Goal: Transaction & Acquisition: Subscribe to service/newsletter

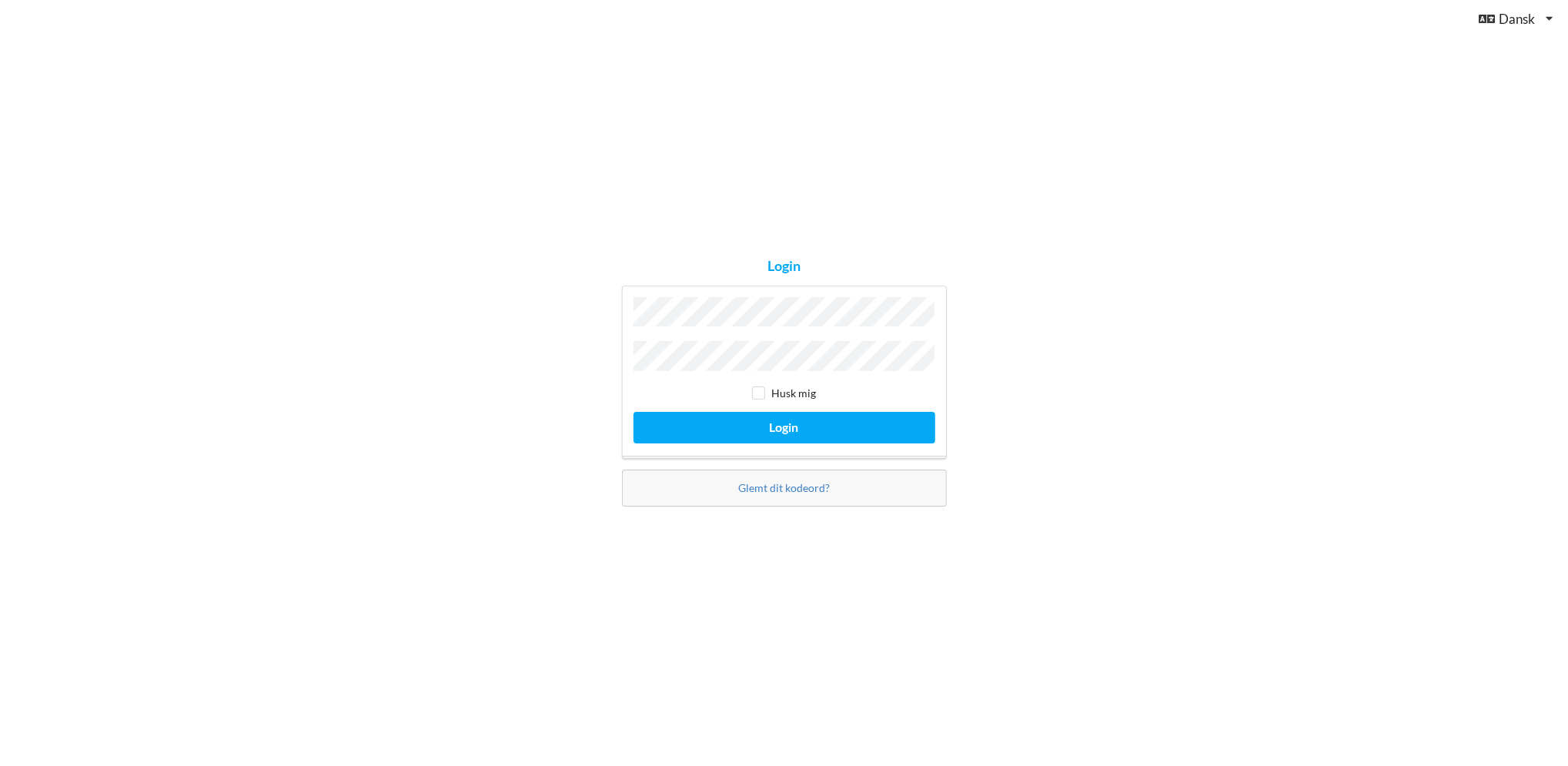
click at [633, 411] on button "Login" at bounding box center [784, 427] width 302 height 31
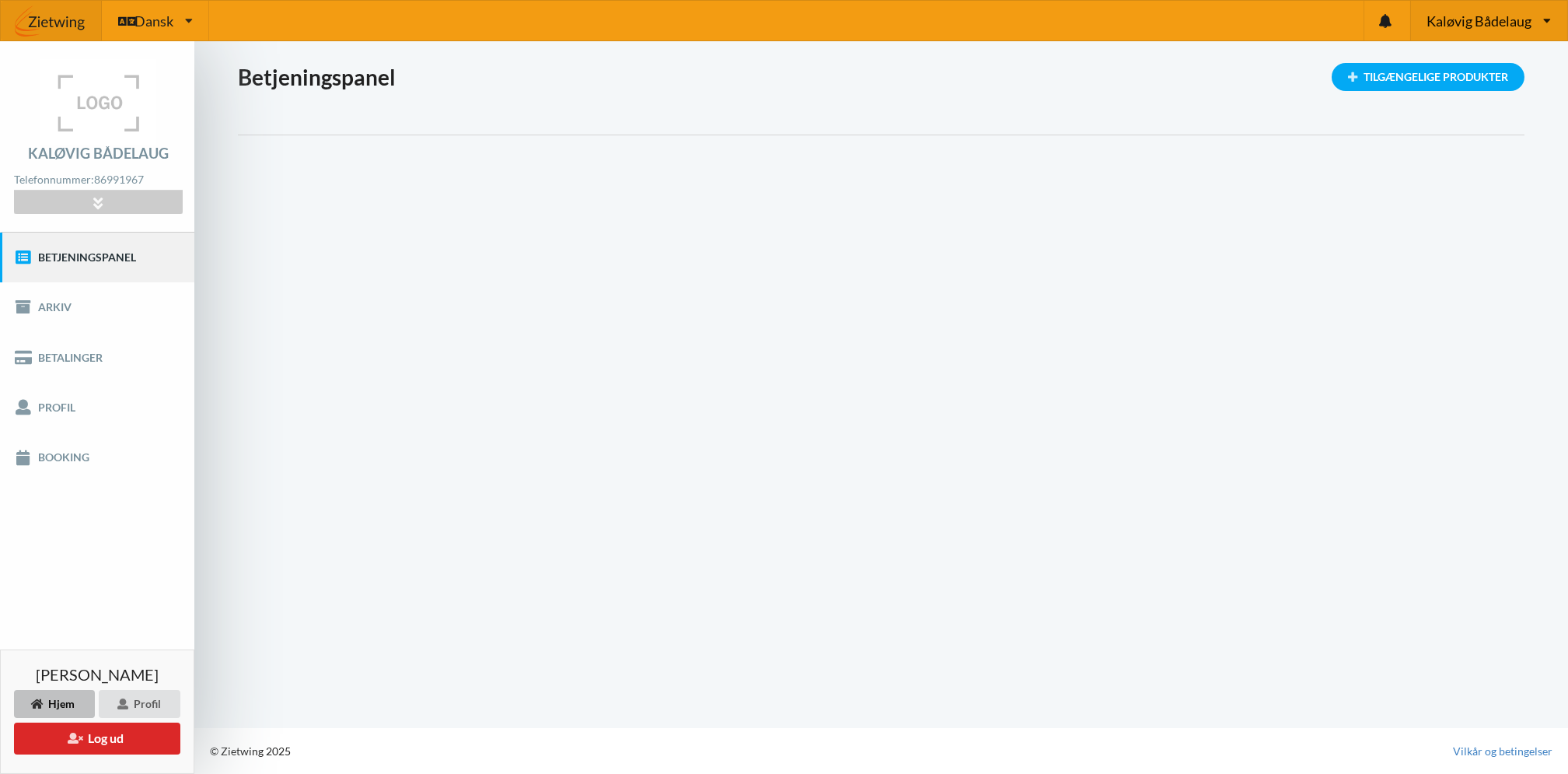
click at [1496, 20] on span "Kaløvig Bådelaug" at bounding box center [1479, 21] width 105 height 14
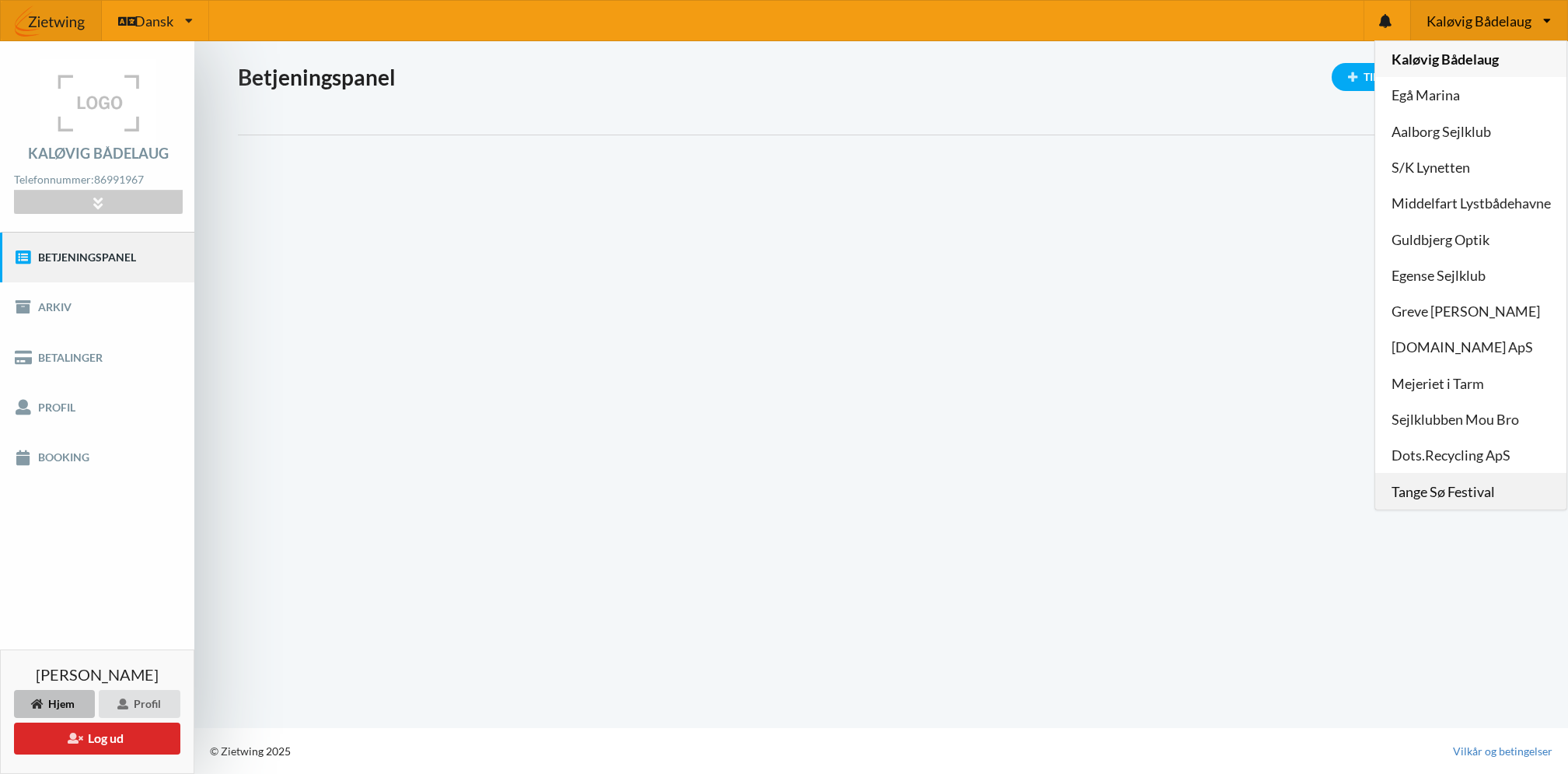
click at [1464, 490] on link "Tange Sø Festival" at bounding box center [1471, 491] width 191 height 36
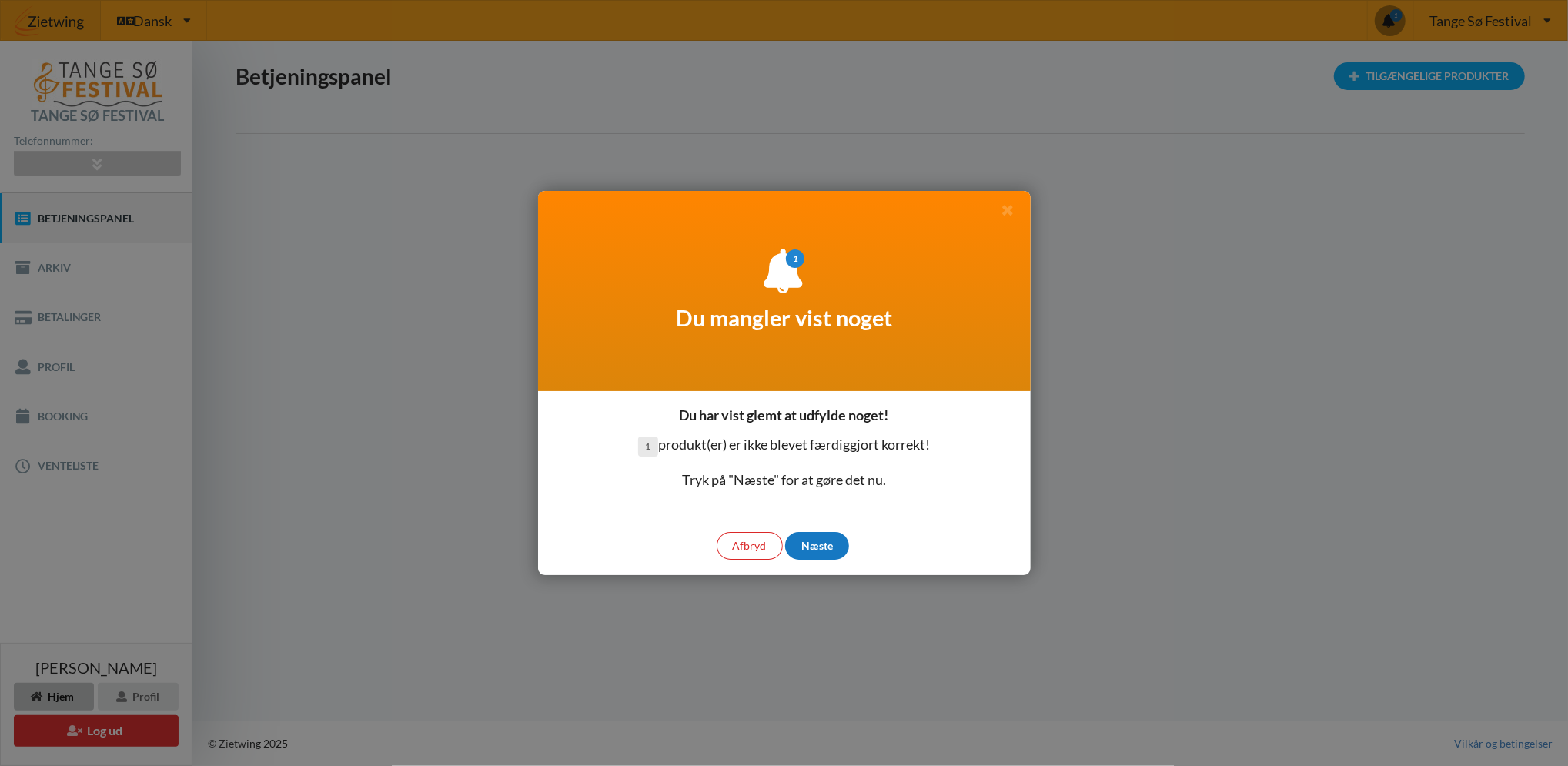
click at [823, 540] on div "Næste" at bounding box center [816, 546] width 64 height 27
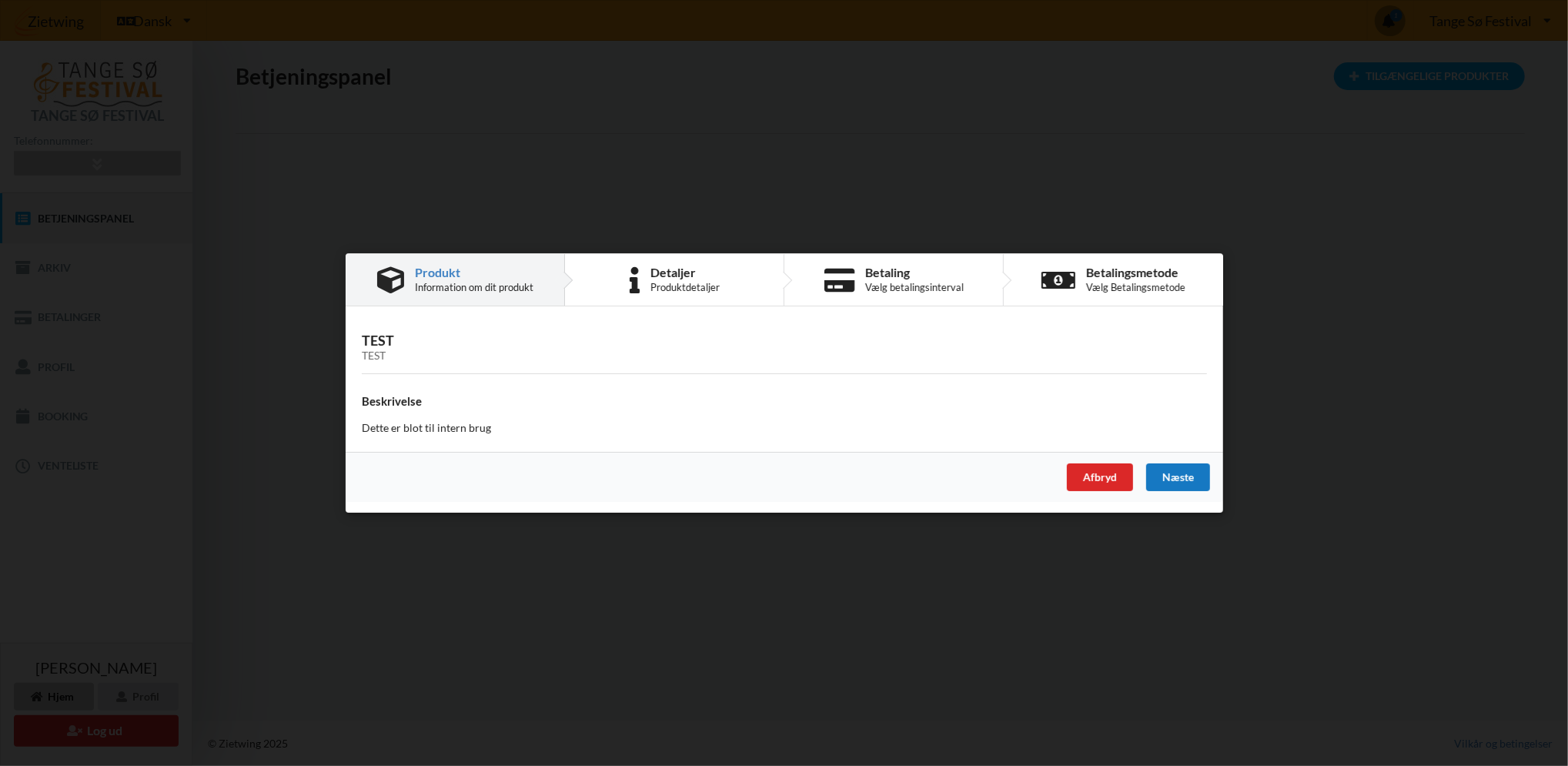
click at [1180, 472] on div "Næste" at bounding box center [1177, 477] width 64 height 27
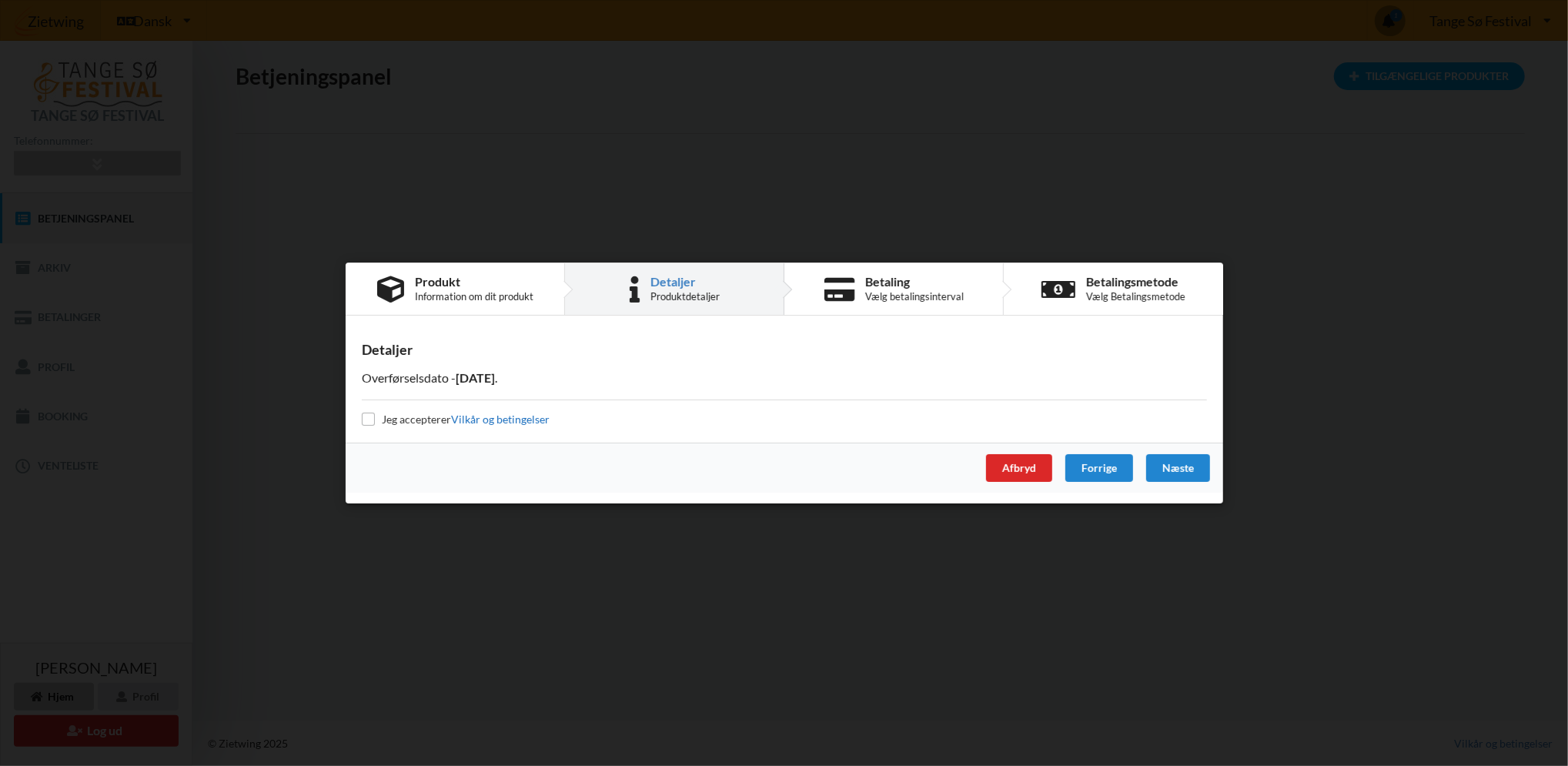
click at [494, 418] on link "Vilkår og betingelser" at bounding box center [500, 418] width 99 height 13
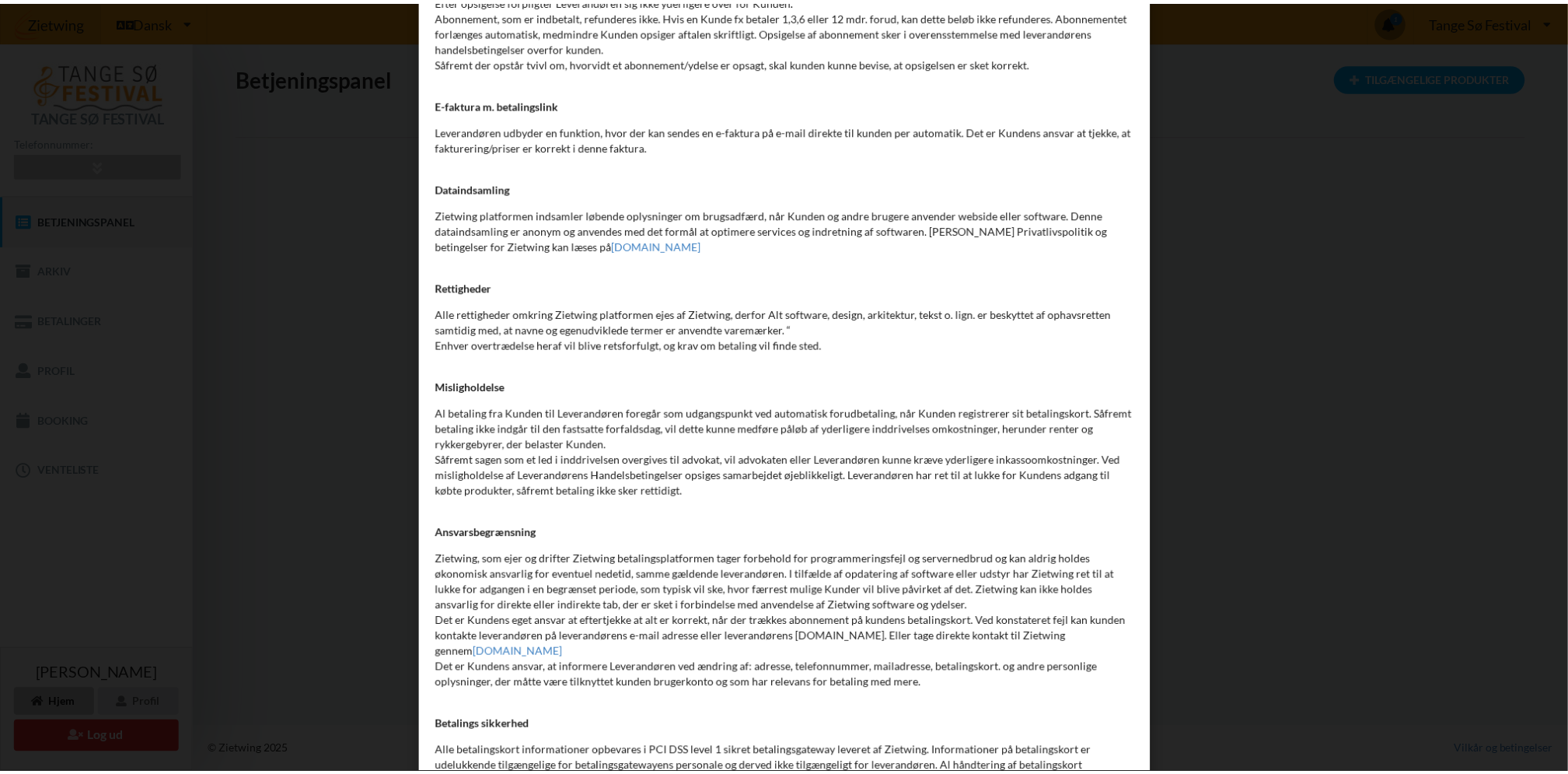
scroll to position [5765, 0]
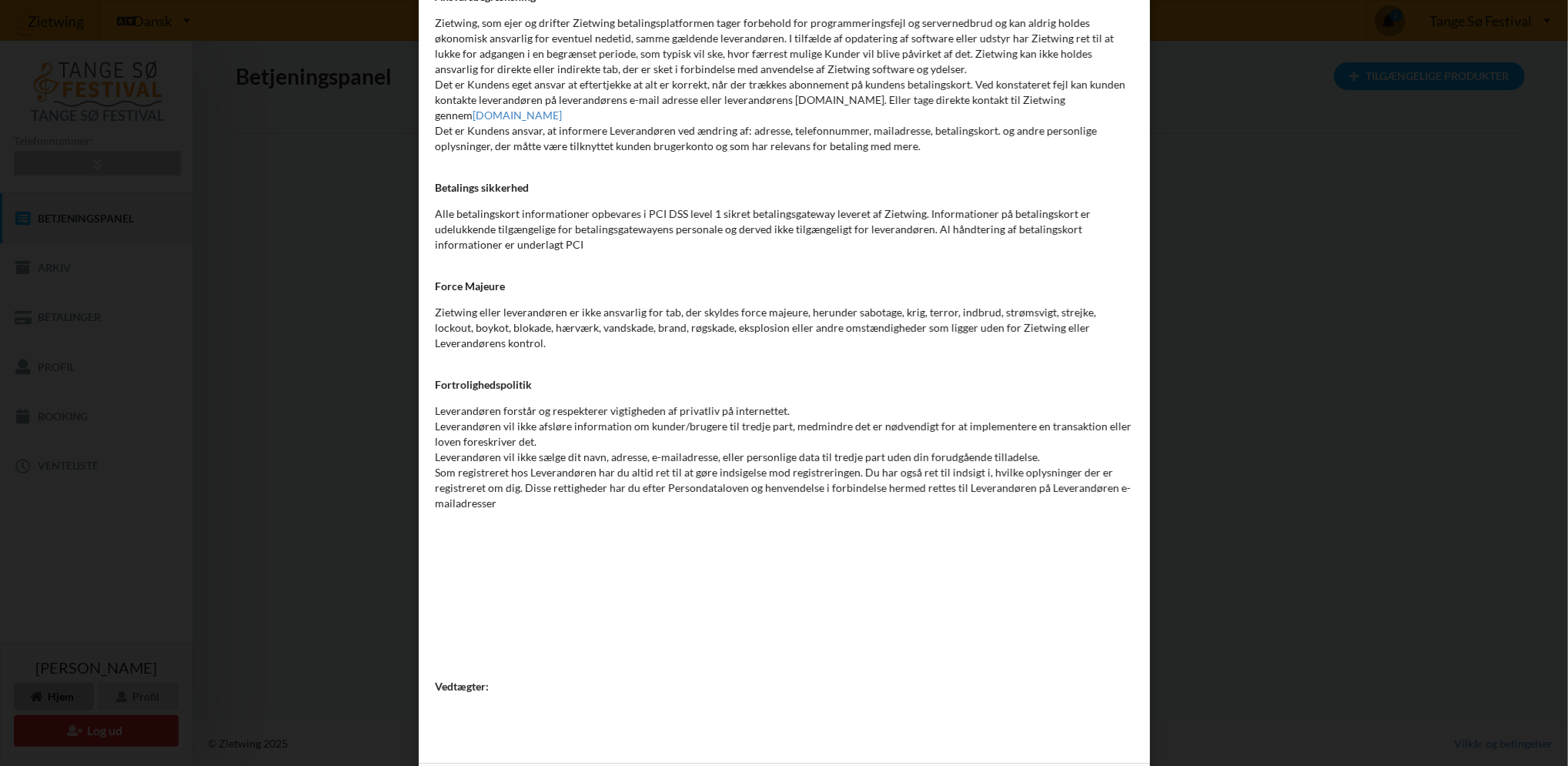
checkbox input "true"
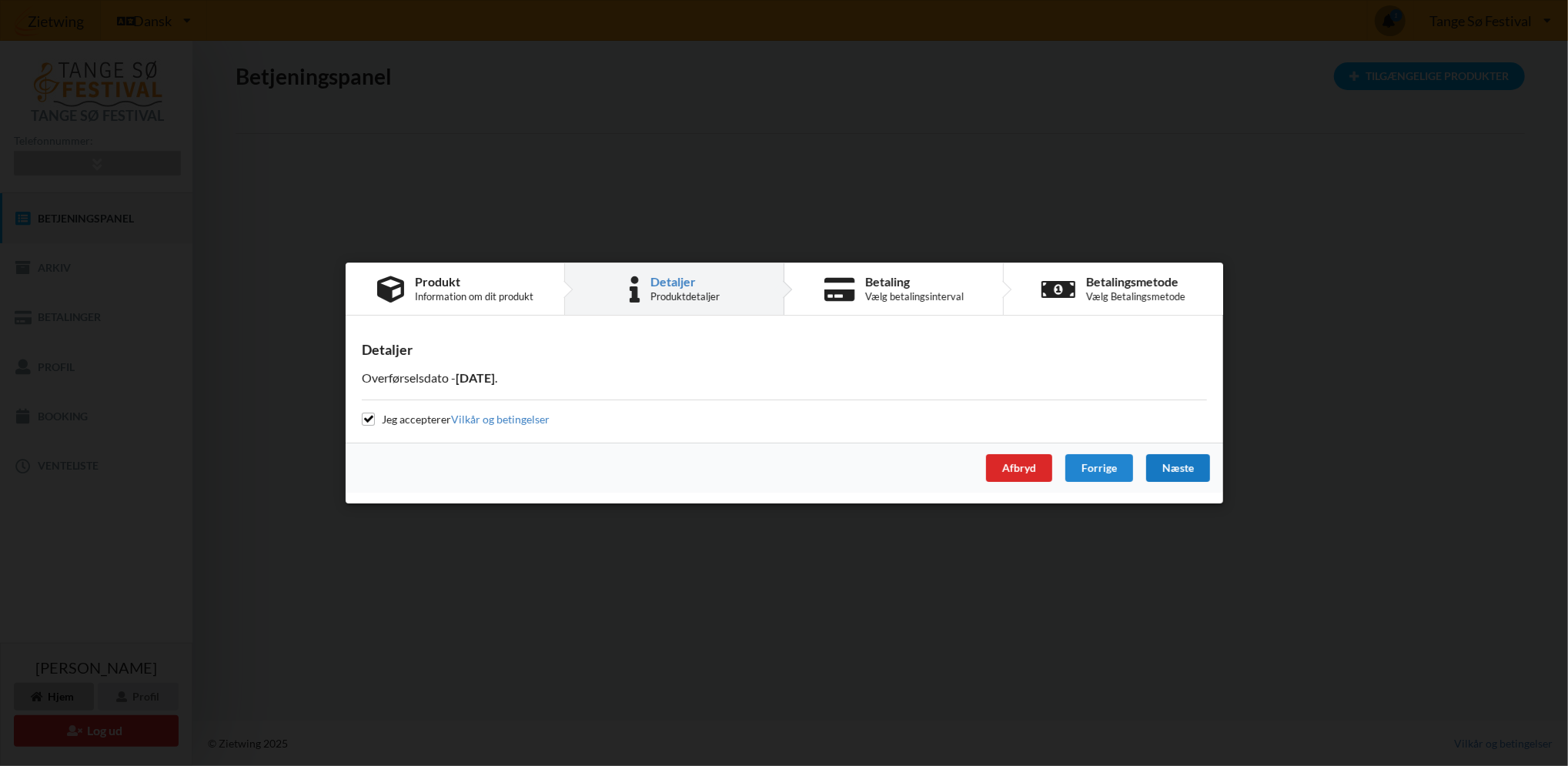
click at [1173, 461] on div "Næste" at bounding box center [1177, 467] width 64 height 27
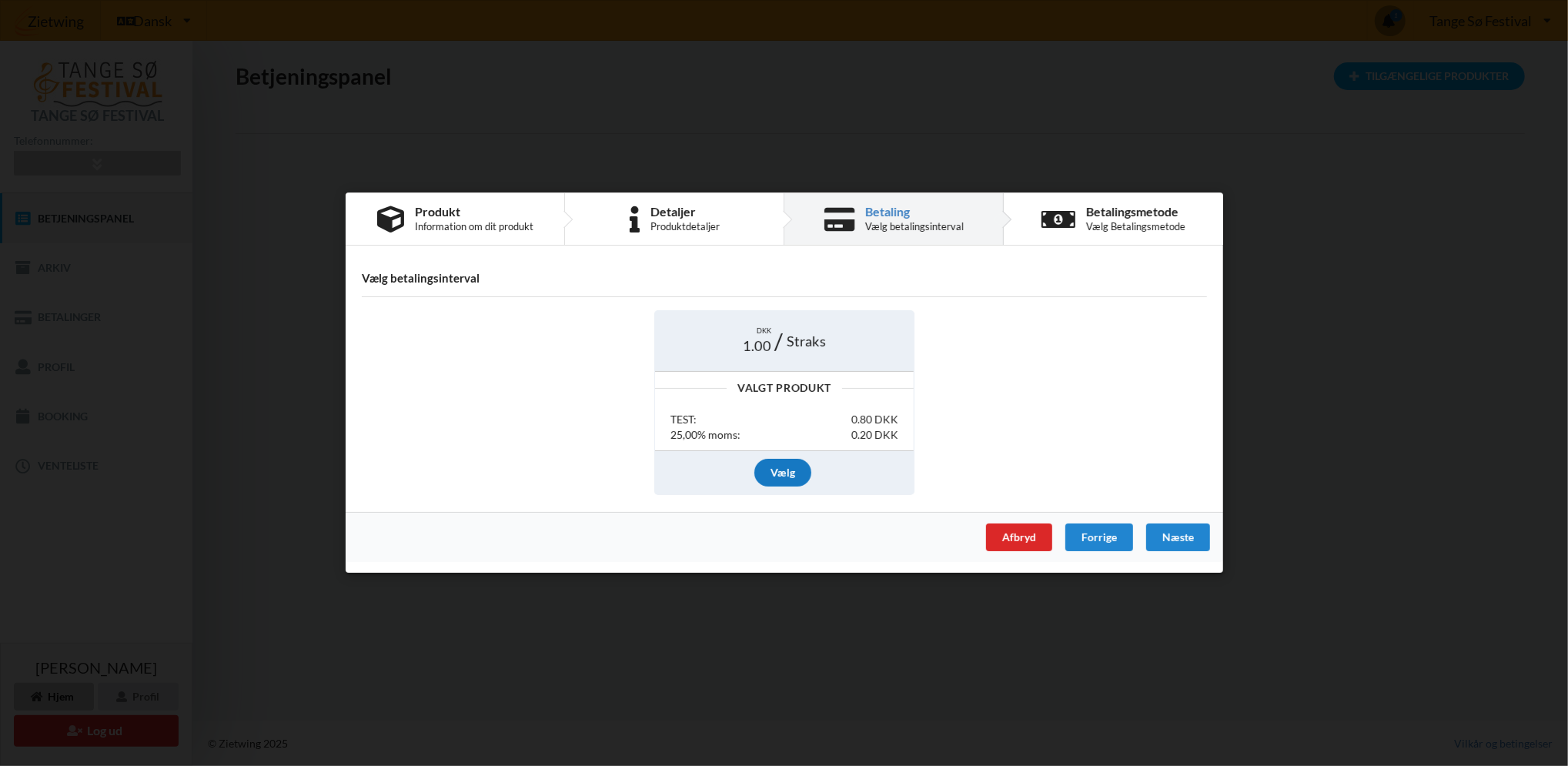
click at [794, 468] on div "Vælg" at bounding box center [783, 472] width 57 height 27
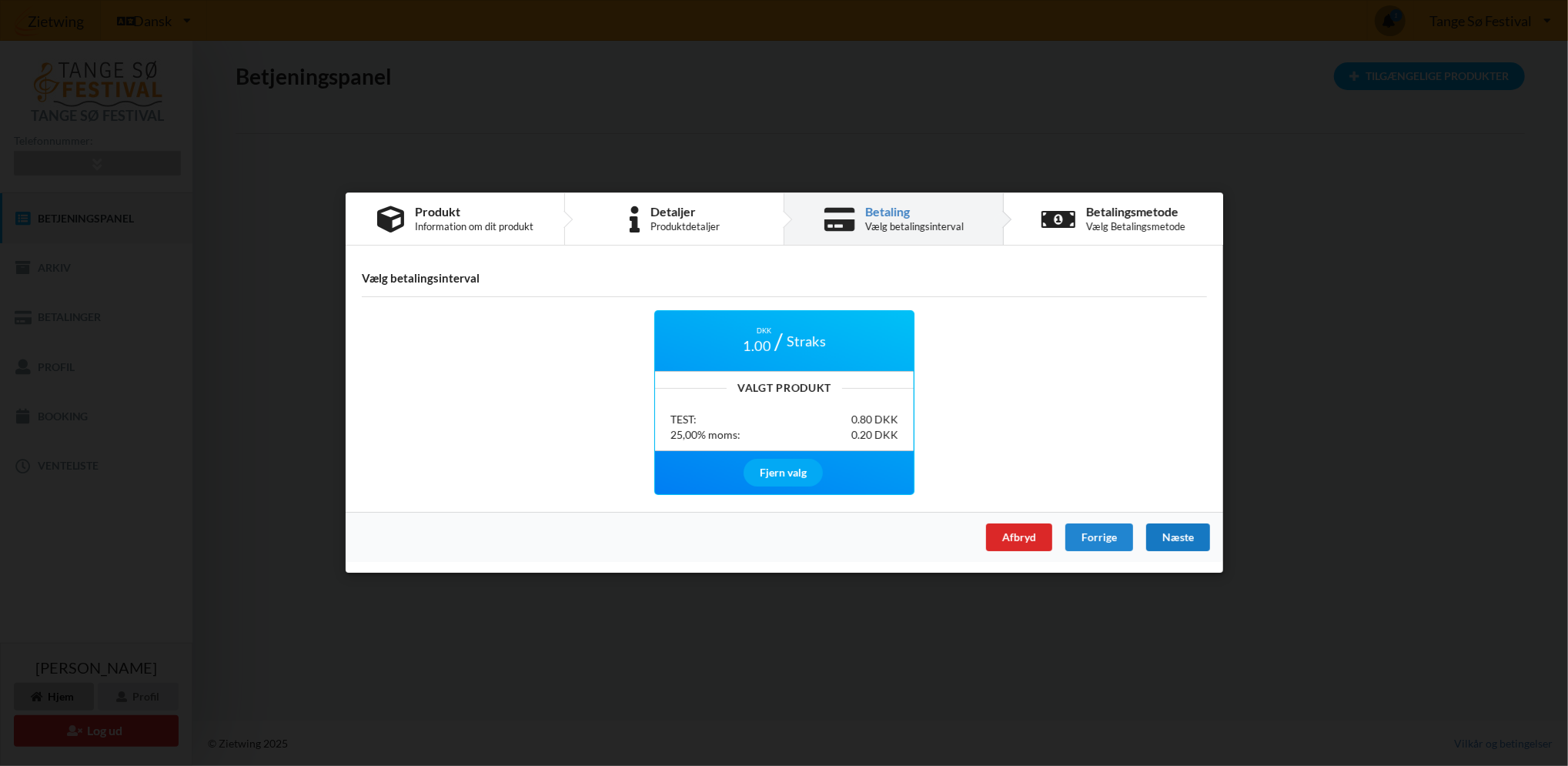
click at [1179, 542] on div "Næste" at bounding box center [1177, 538] width 64 height 27
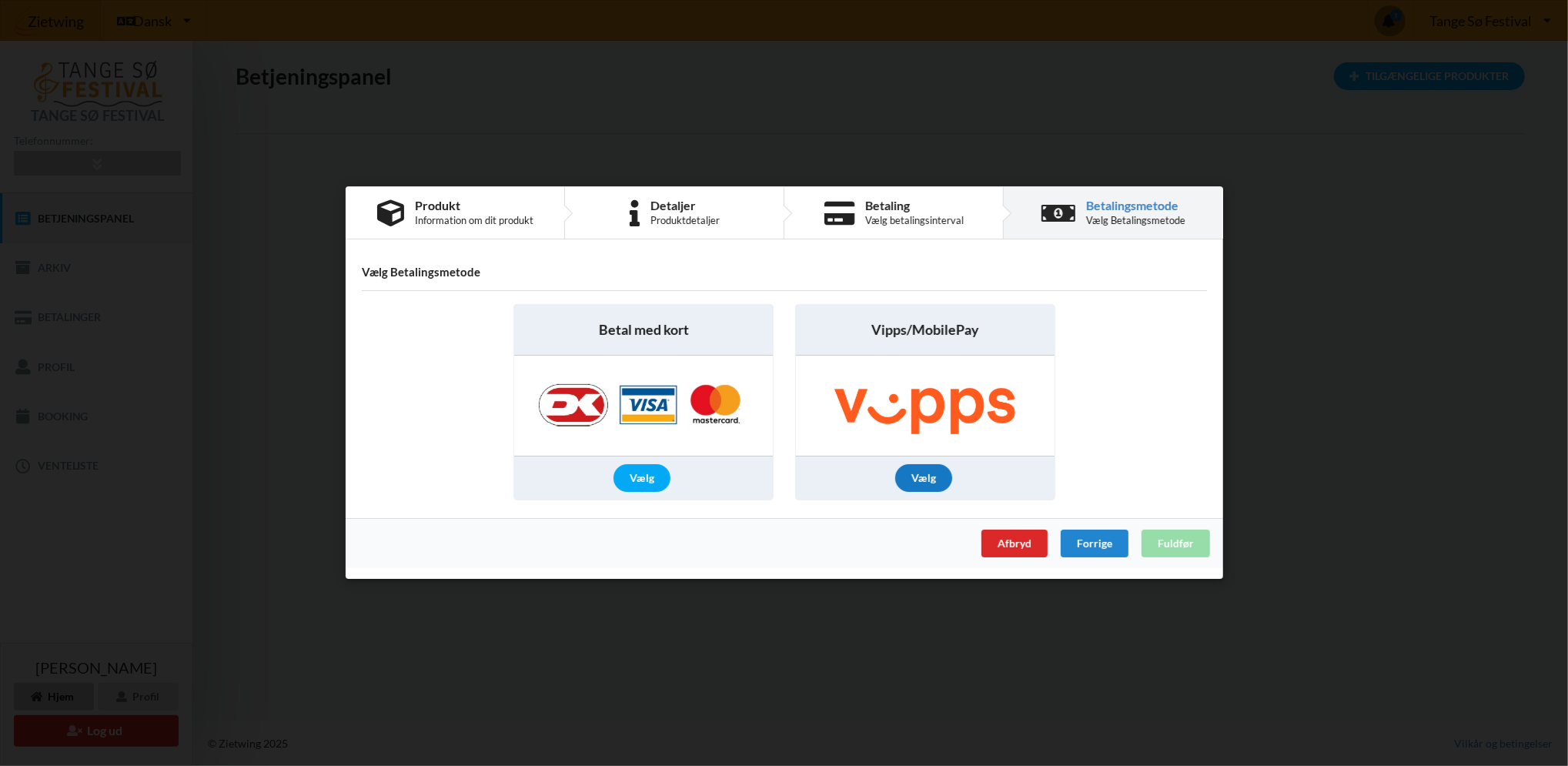
click at [925, 479] on div "Vælg" at bounding box center [924, 478] width 57 height 27
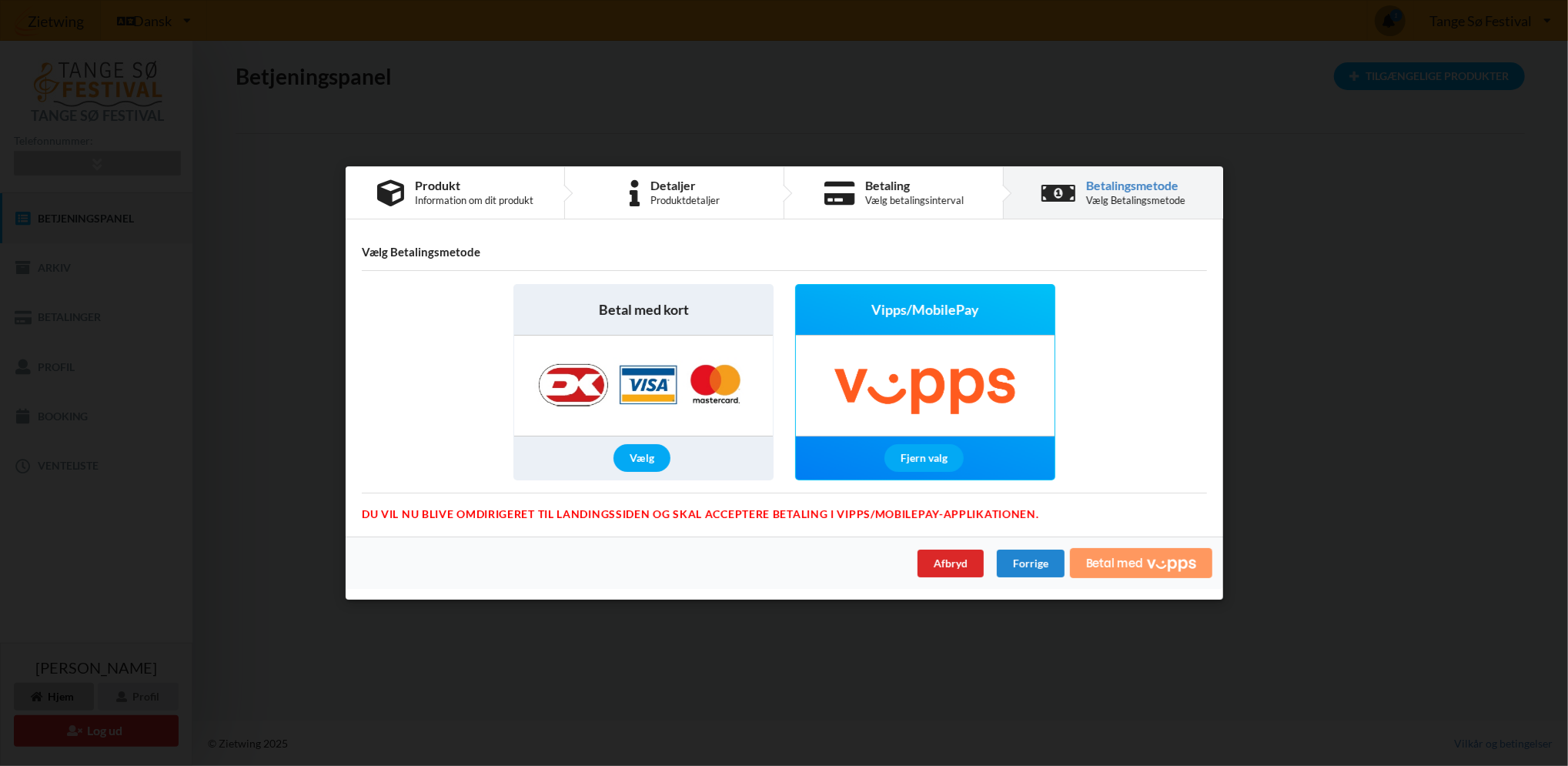
click at [1136, 564] on span "Betal med" at bounding box center [1114, 562] width 57 height 13
click at [1118, 562] on span "Betal med" at bounding box center [1114, 562] width 57 height 13
click at [908, 447] on div "Fjern valg" at bounding box center [923, 458] width 79 height 27
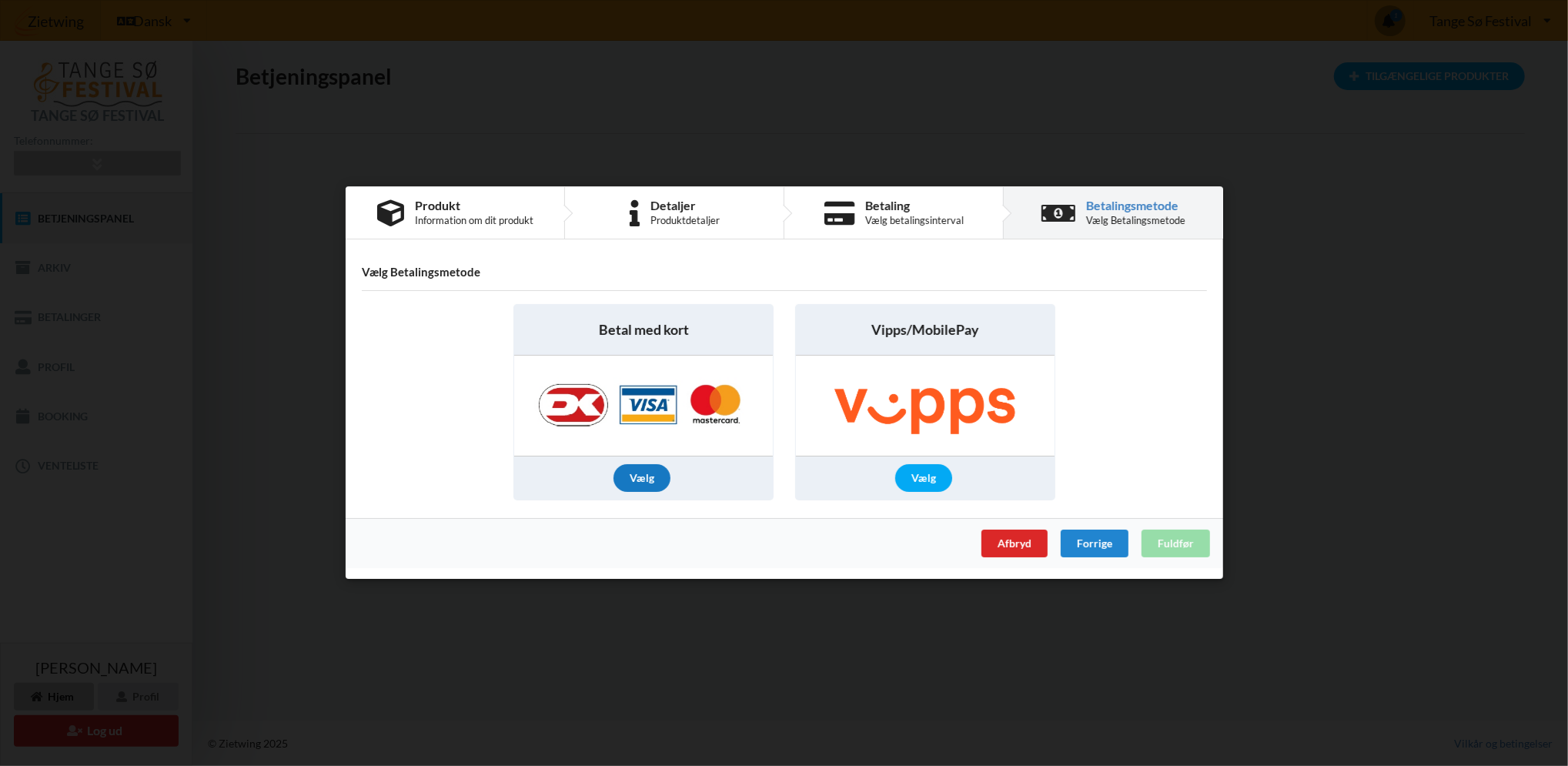
click at [644, 479] on div "Vælg" at bounding box center [642, 478] width 57 height 27
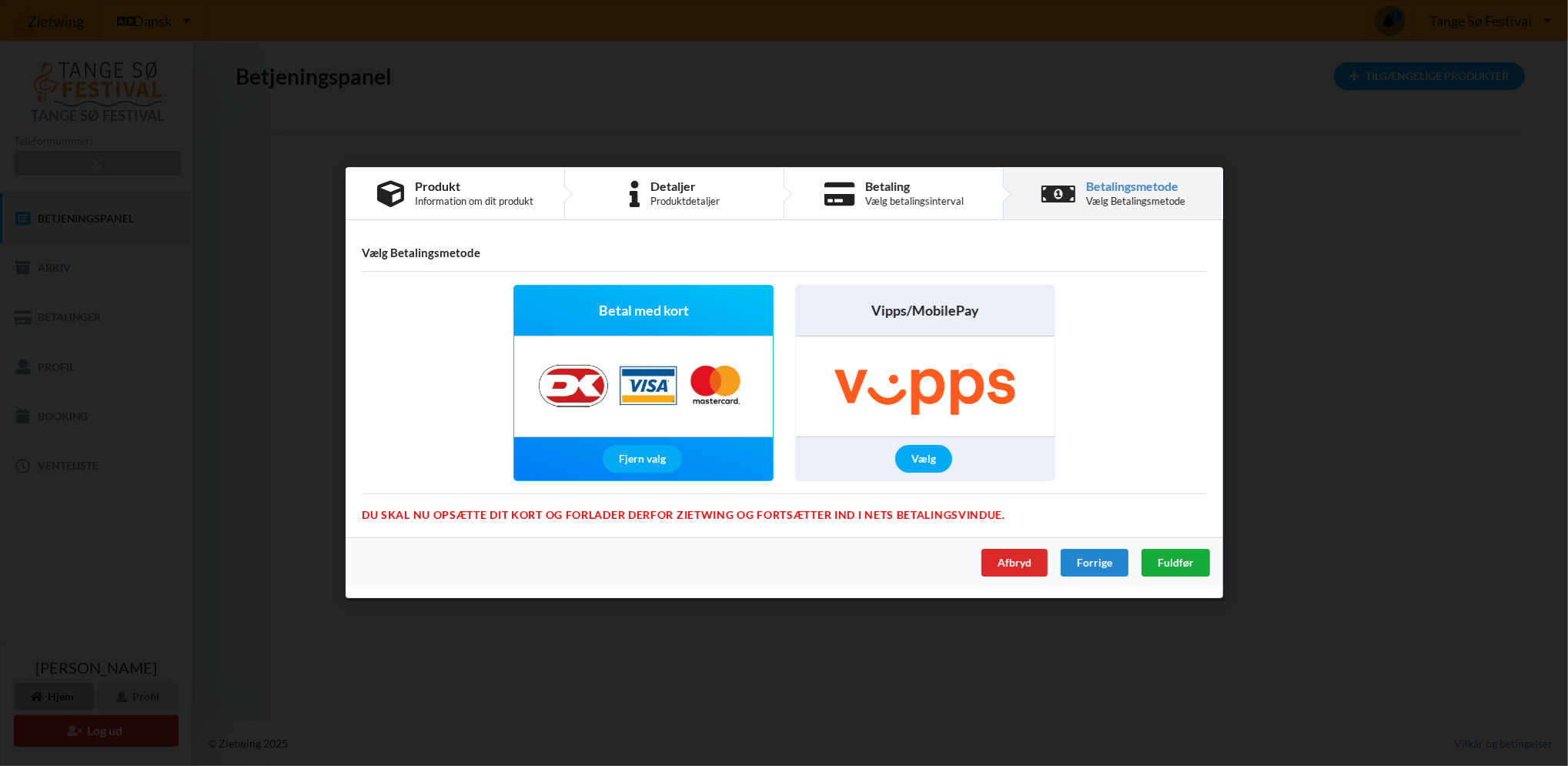
click at [1184, 562] on span "Fuldfør" at bounding box center [1175, 562] width 36 height 13
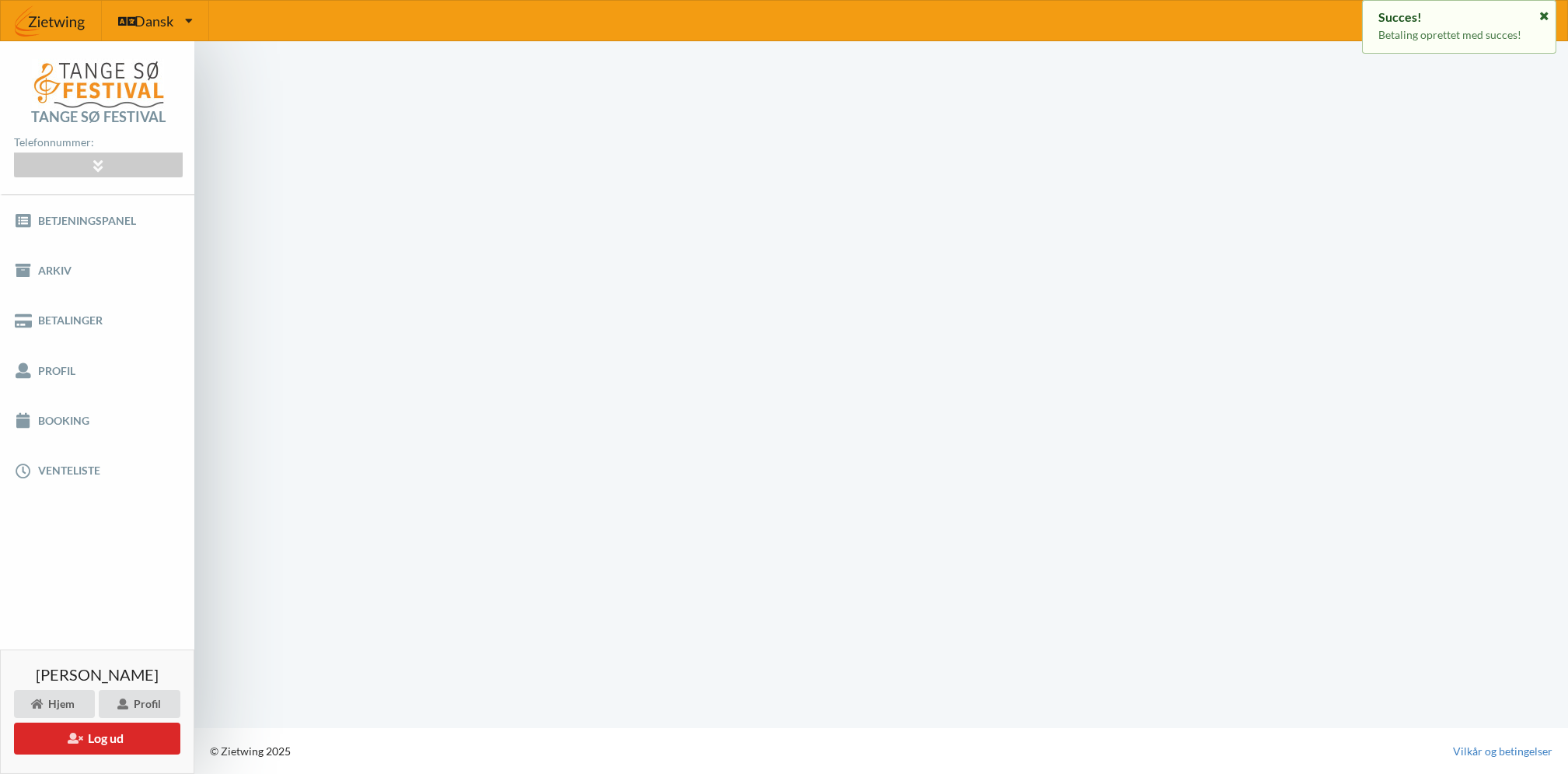
click at [1544, 14] on icon at bounding box center [1544, 14] width 13 height 11
click at [66, 220] on link "Betjeningspanel" at bounding box center [97, 220] width 194 height 49
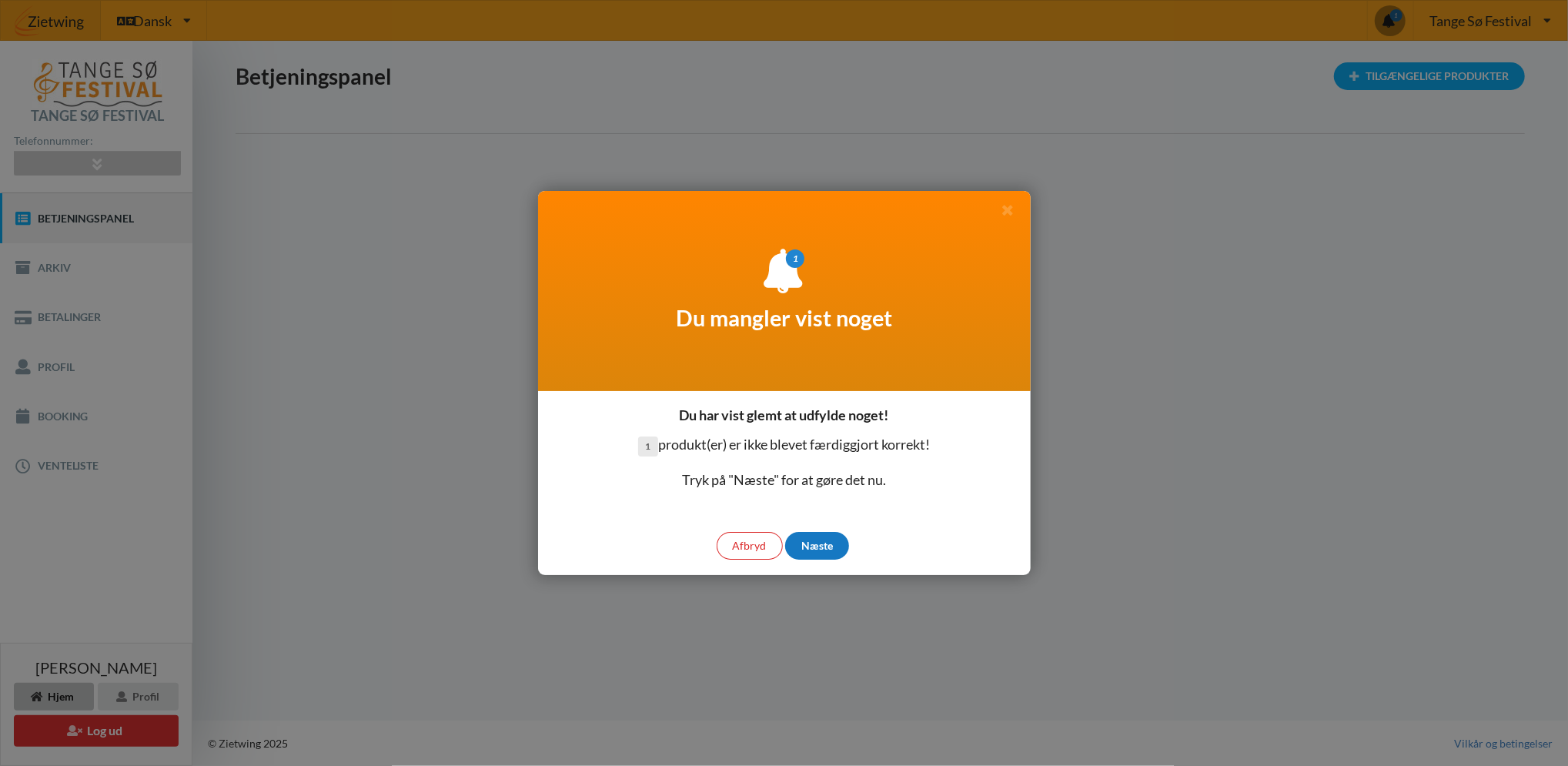
click at [818, 544] on div "Næste" at bounding box center [816, 546] width 64 height 27
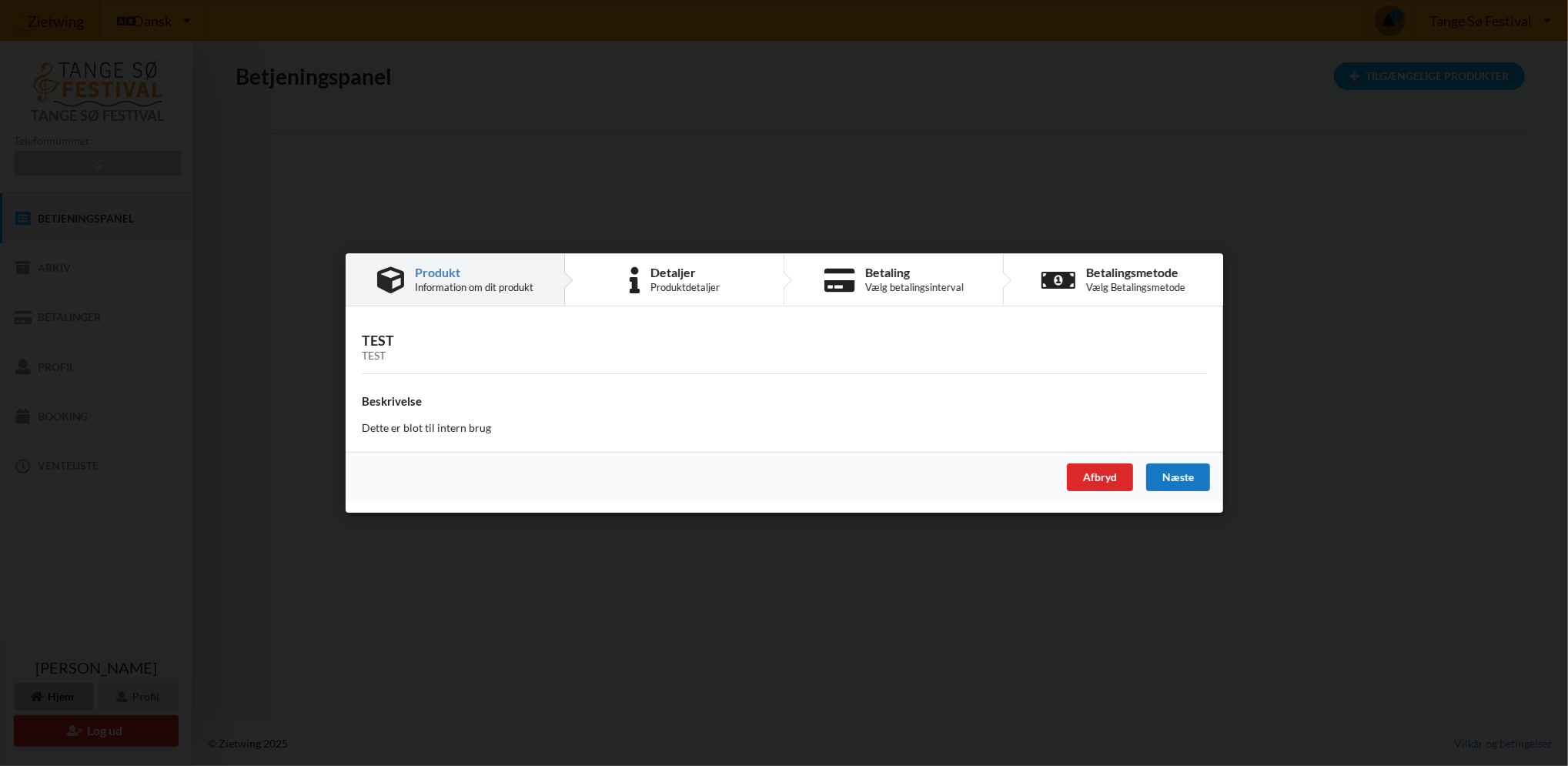
click at [1177, 474] on div "Næste" at bounding box center [1177, 477] width 64 height 27
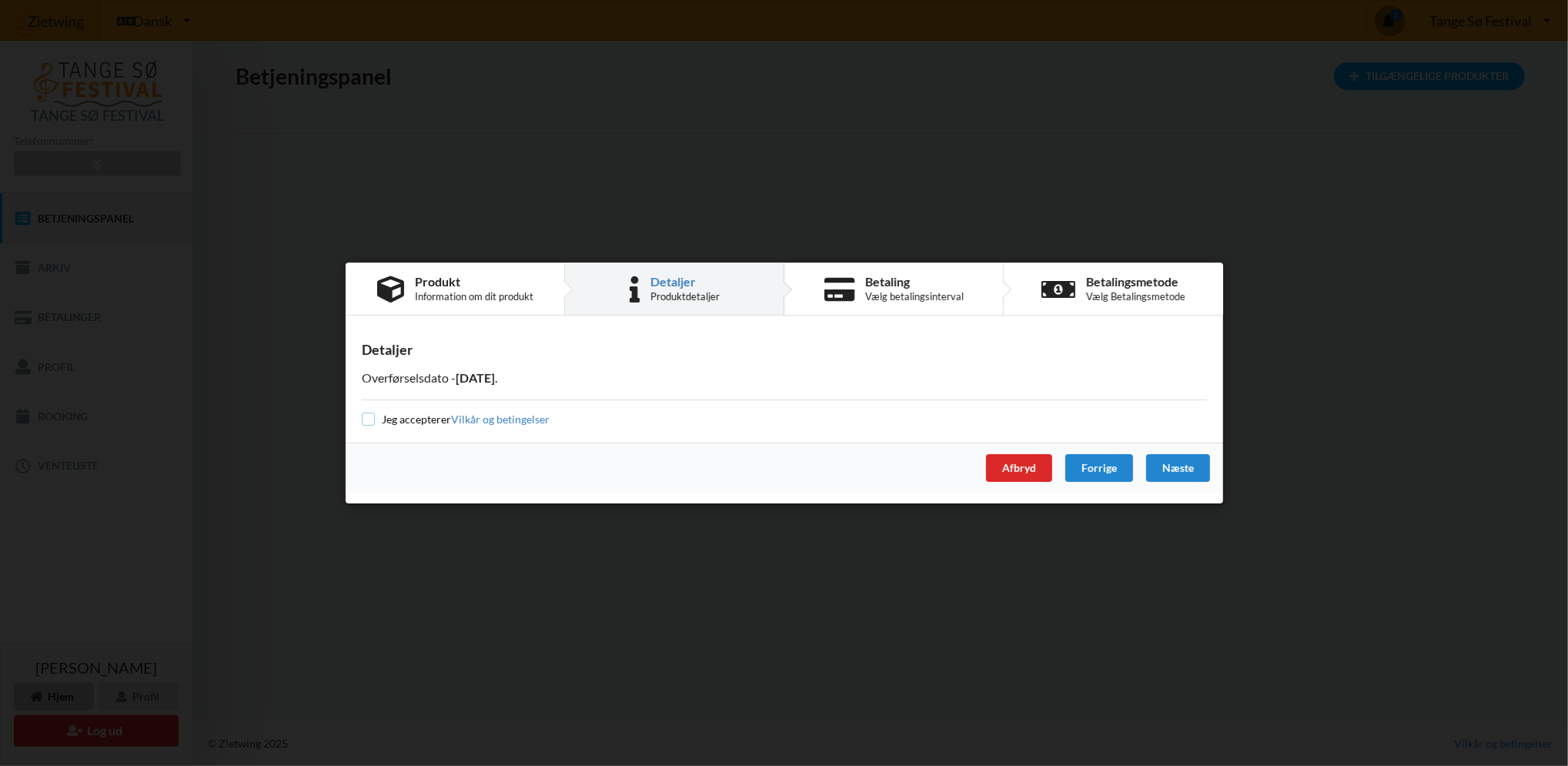
click at [363, 418] on input "checkbox" at bounding box center [368, 418] width 13 height 13
checkbox input "true"
click at [1022, 466] on div "Afbryd" at bounding box center [1018, 467] width 67 height 27
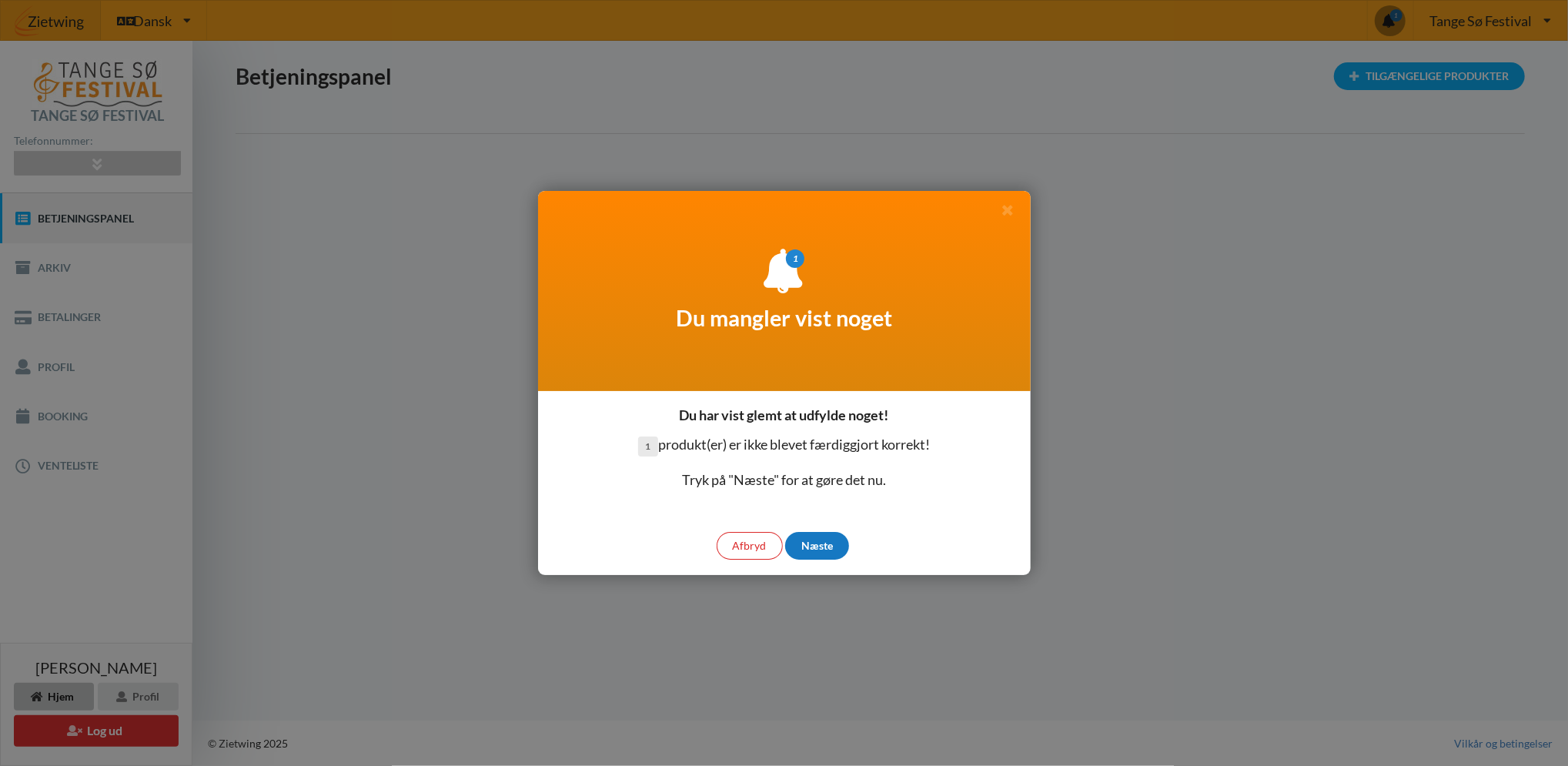
click at [820, 540] on div "Næste" at bounding box center [816, 546] width 64 height 27
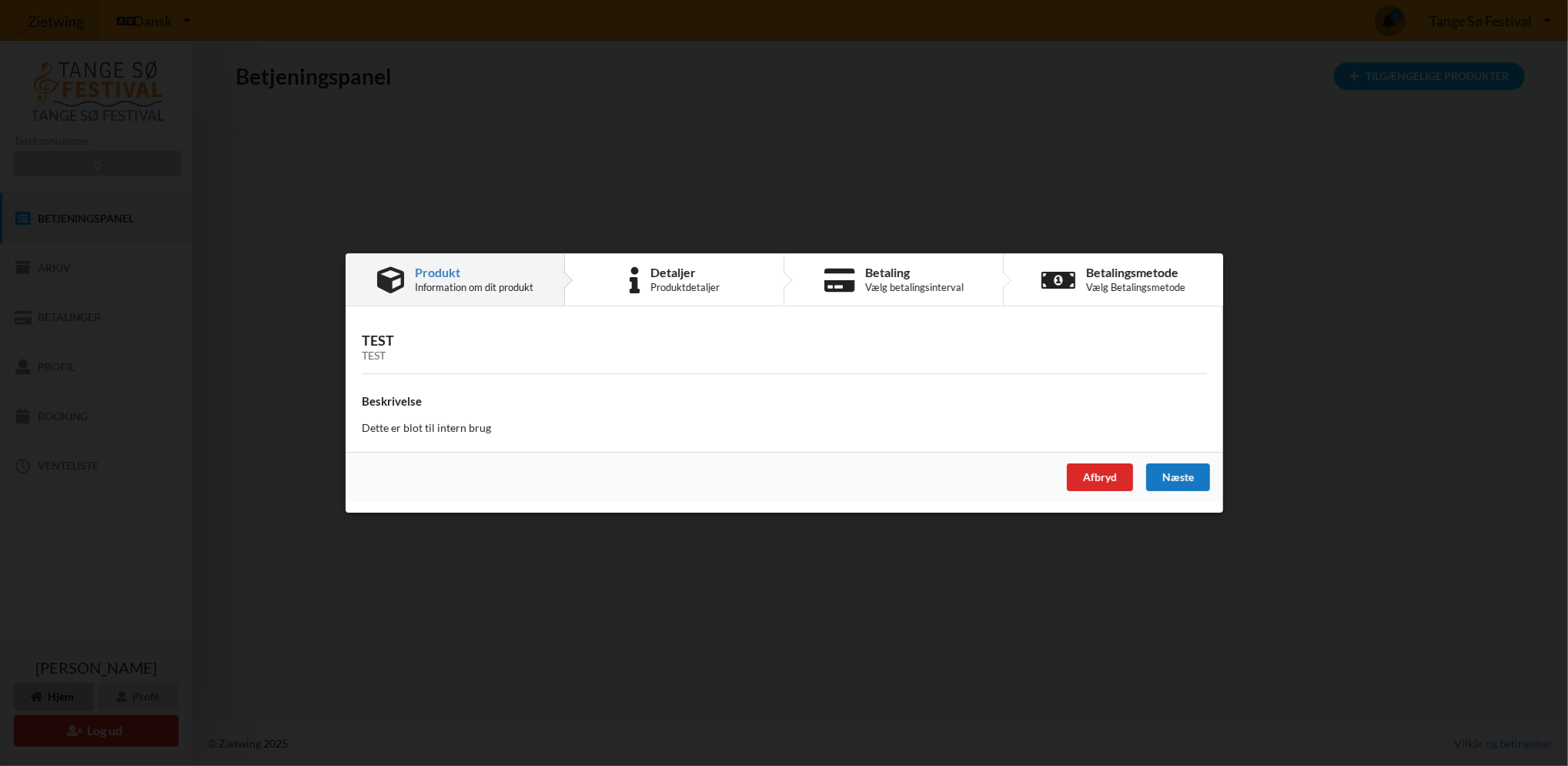
click at [1170, 471] on div "Næste" at bounding box center [1177, 477] width 64 height 27
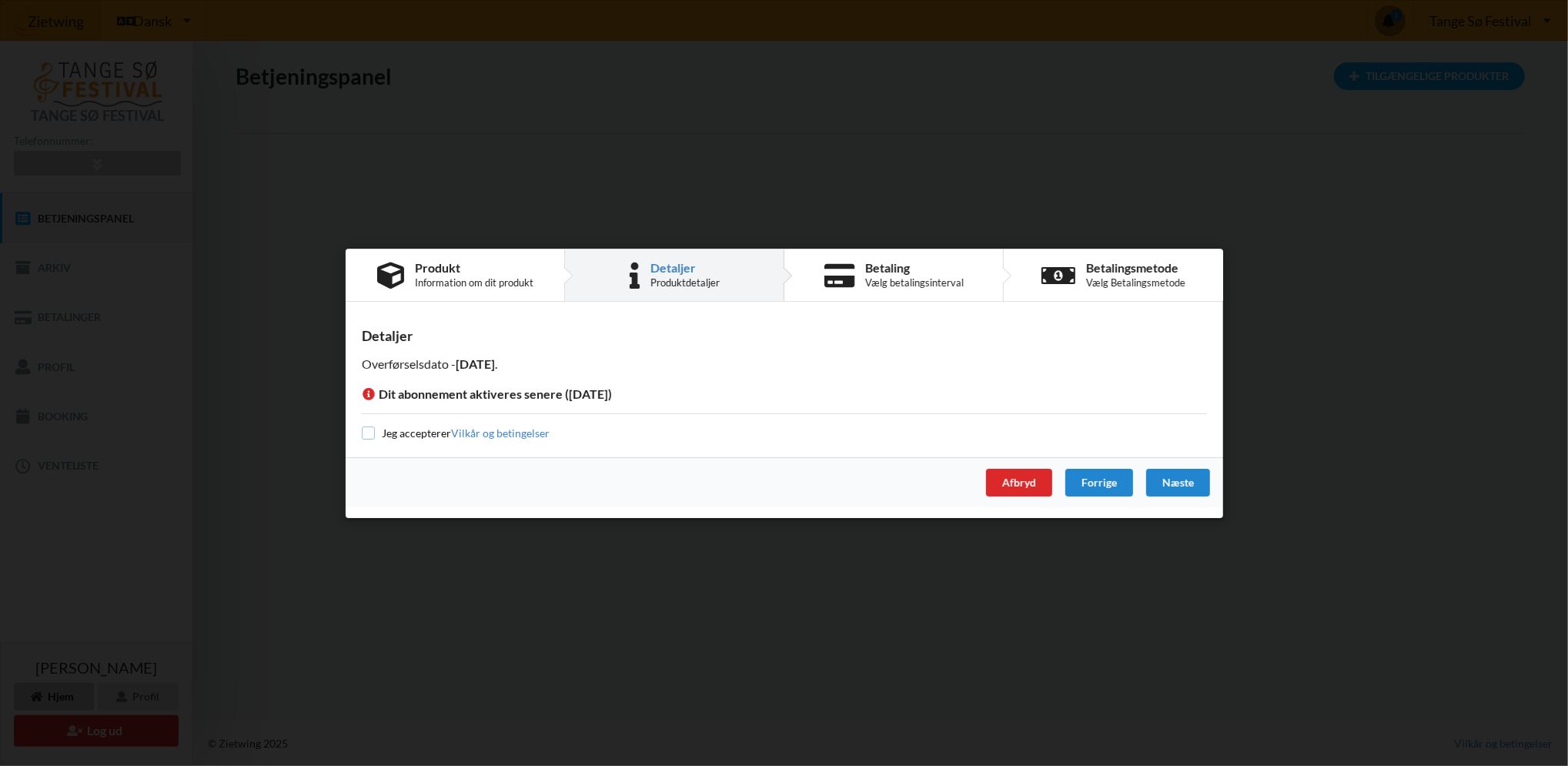
click at [367, 432] on input "checkbox" at bounding box center [368, 432] width 13 height 13
checkbox input "true"
click at [1183, 475] on div "Næste" at bounding box center [1177, 482] width 64 height 27
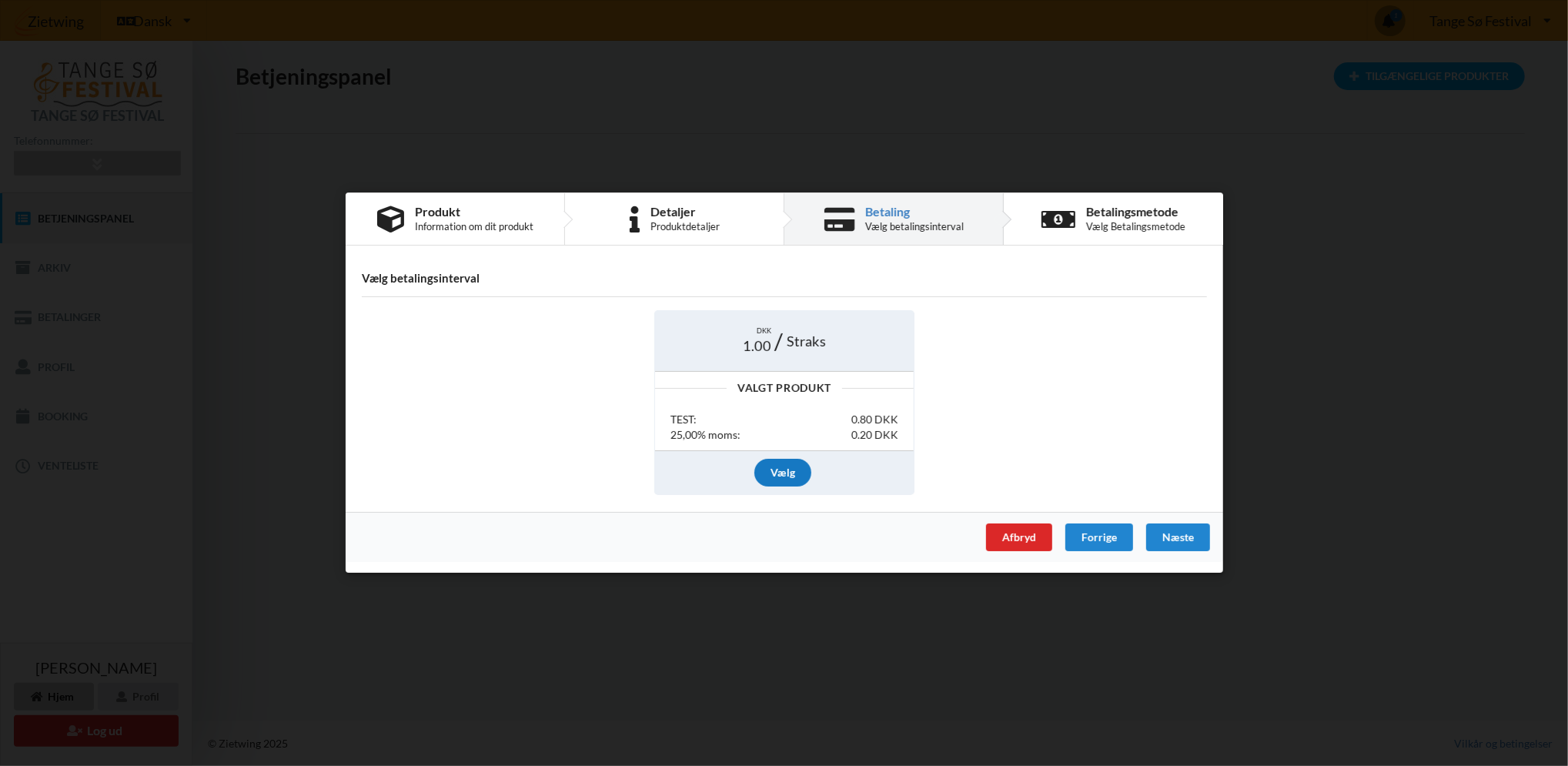
click at [791, 477] on div "Vælg" at bounding box center [783, 472] width 57 height 27
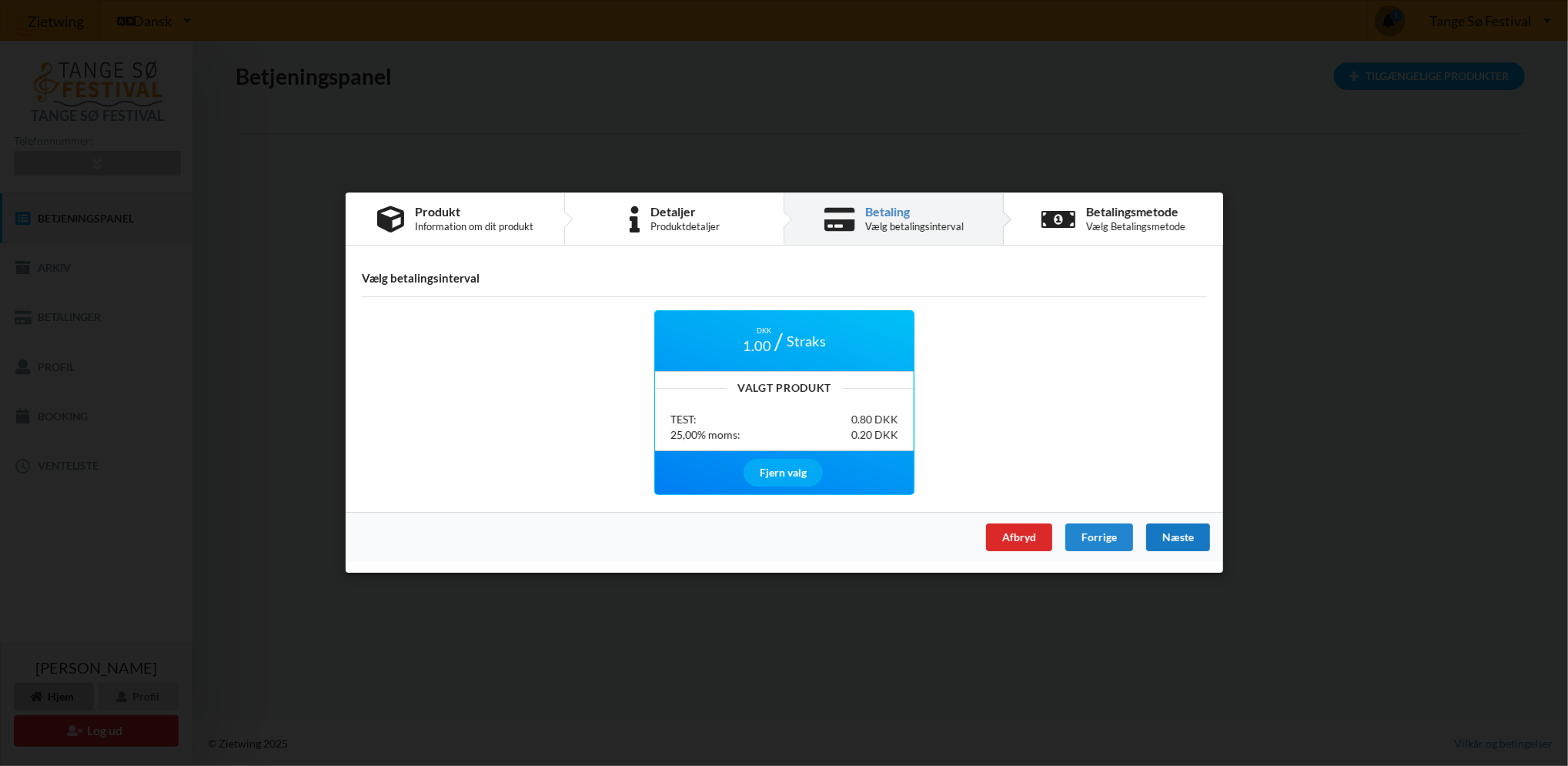
click at [1190, 536] on div "Næste" at bounding box center [1177, 538] width 64 height 27
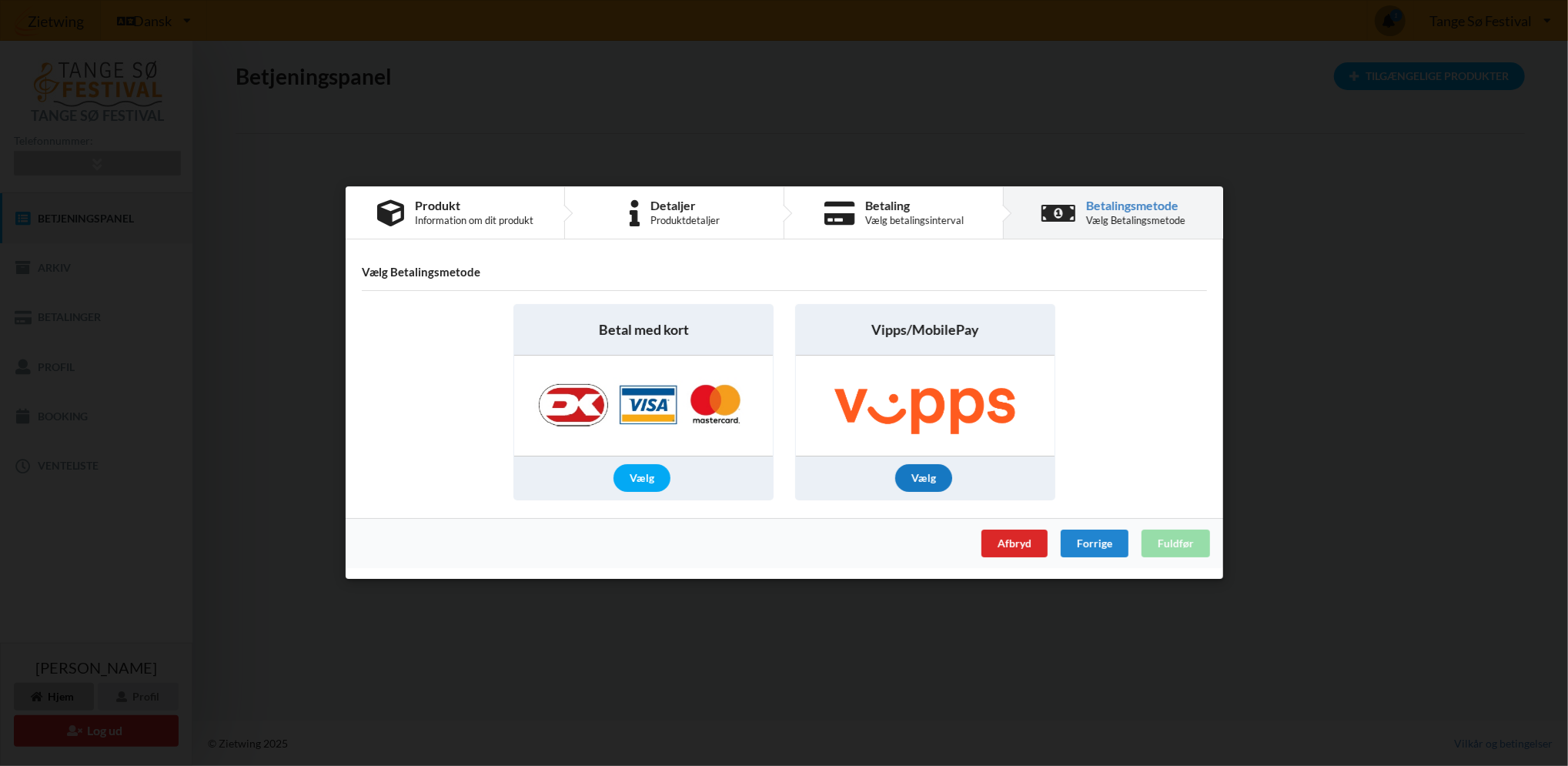
click at [925, 474] on div "Vælg" at bounding box center [924, 478] width 57 height 27
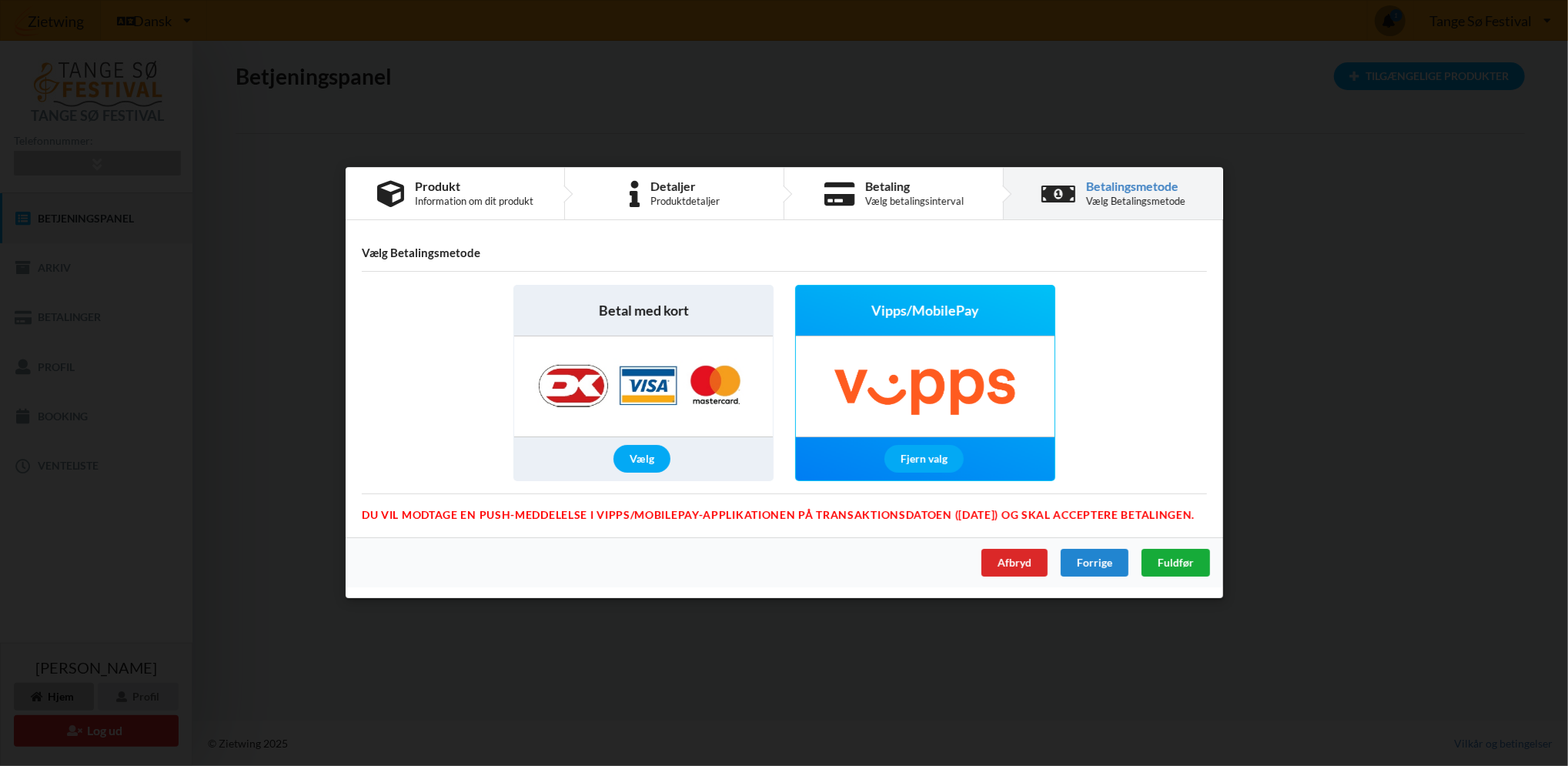
click at [1164, 562] on span "Fuldfør" at bounding box center [1175, 562] width 36 height 13
click at [1023, 561] on div "Afbryd" at bounding box center [1014, 563] width 67 height 27
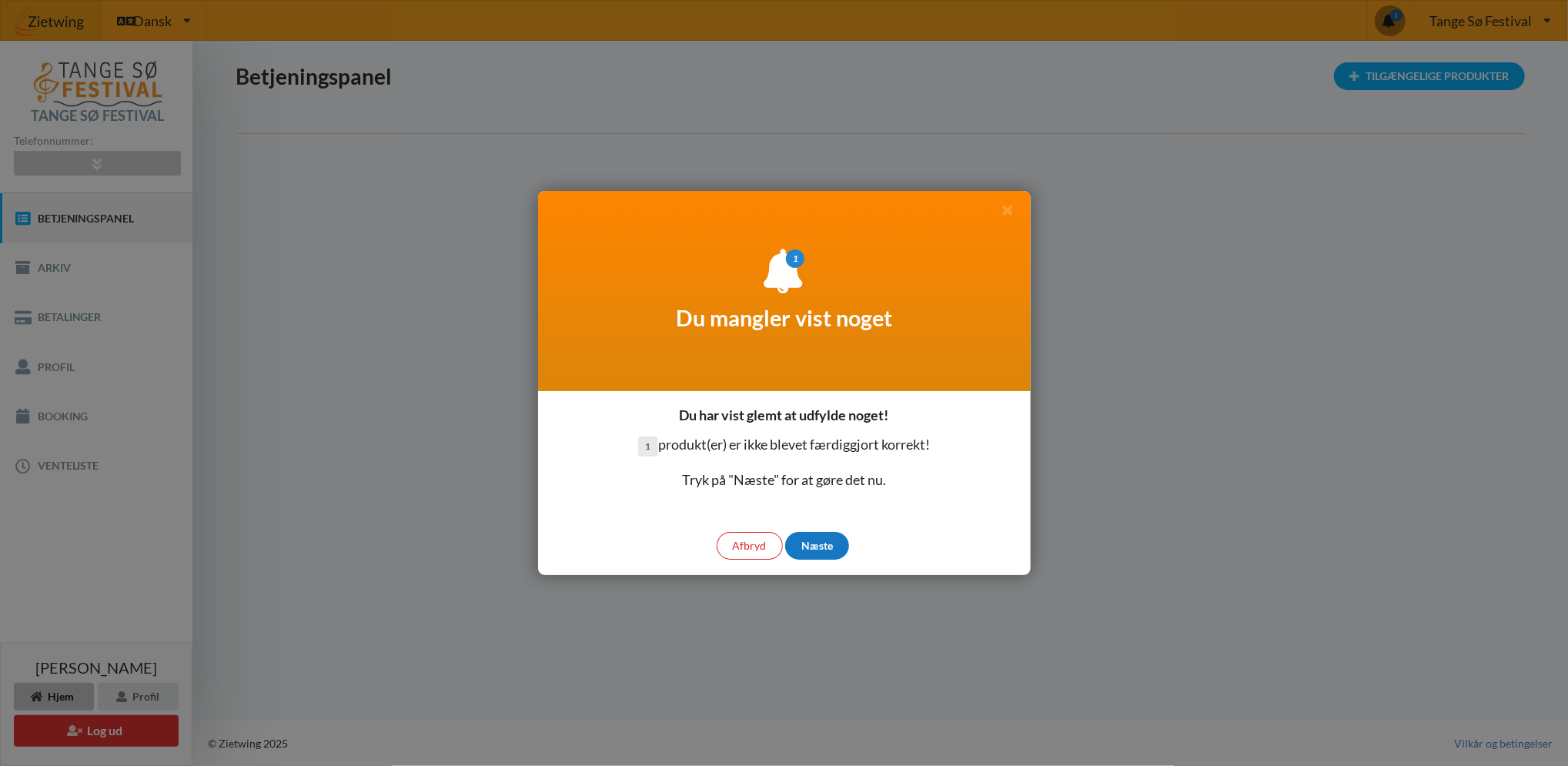
click at [820, 542] on div "Næste" at bounding box center [816, 546] width 64 height 27
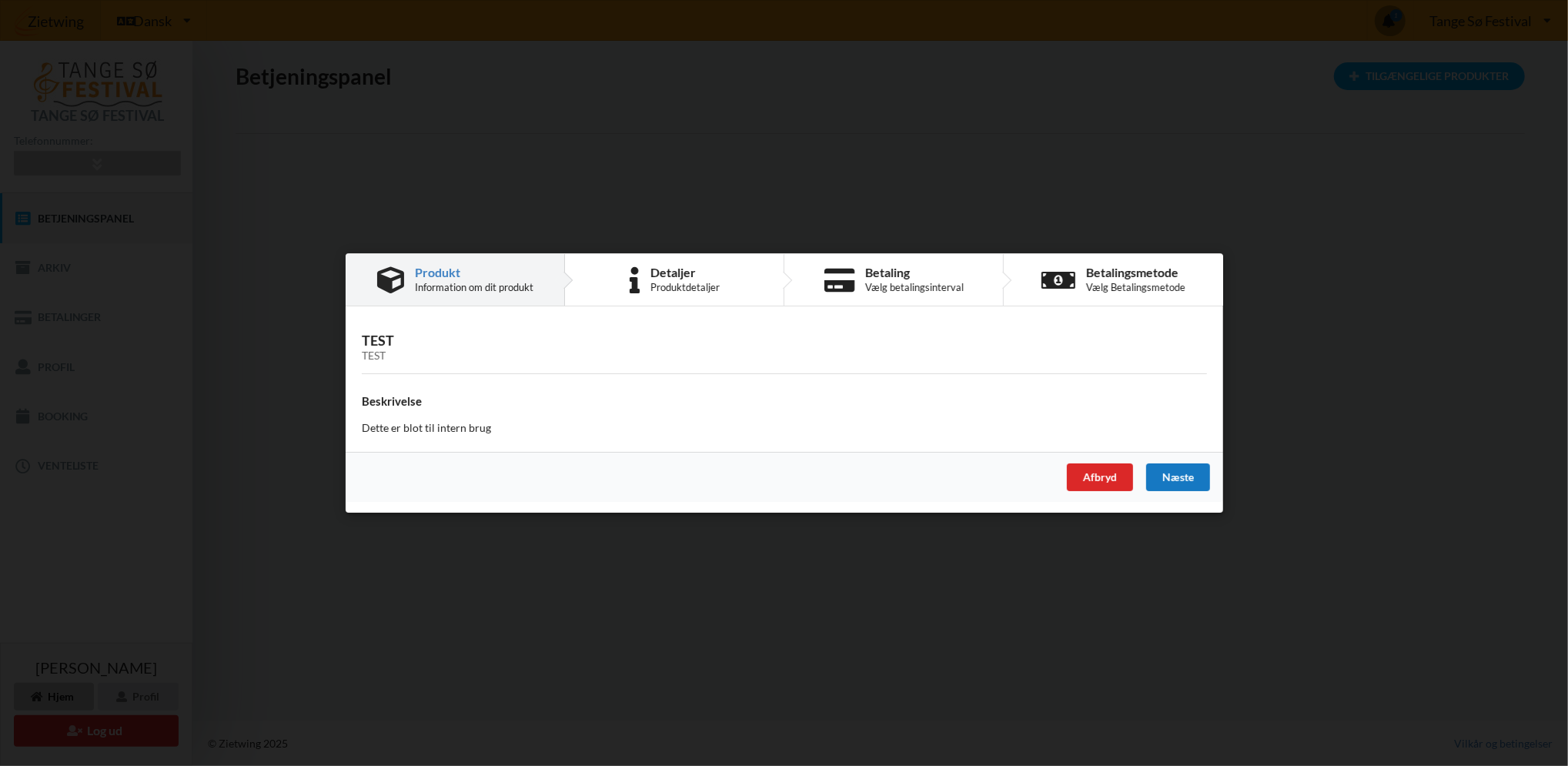
click at [1174, 480] on div "Næste" at bounding box center [1177, 477] width 64 height 27
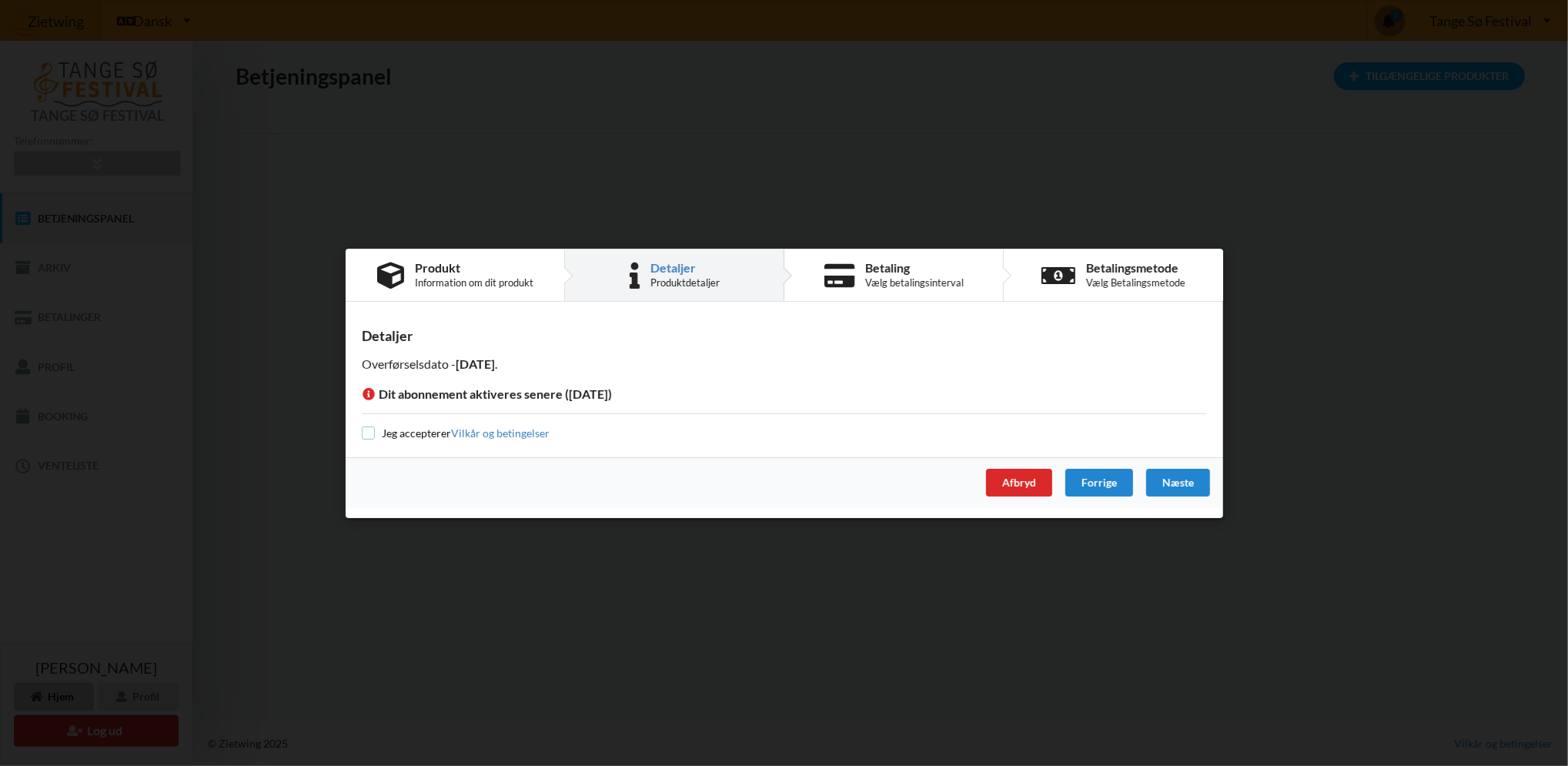
click at [371, 432] on input "checkbox" at bounding box center [368, 432] width 13 height 13
checkbox input "true"
click at [1183, 478] on div "Næste" at bounding box center [1177, 482] width 64 height 27
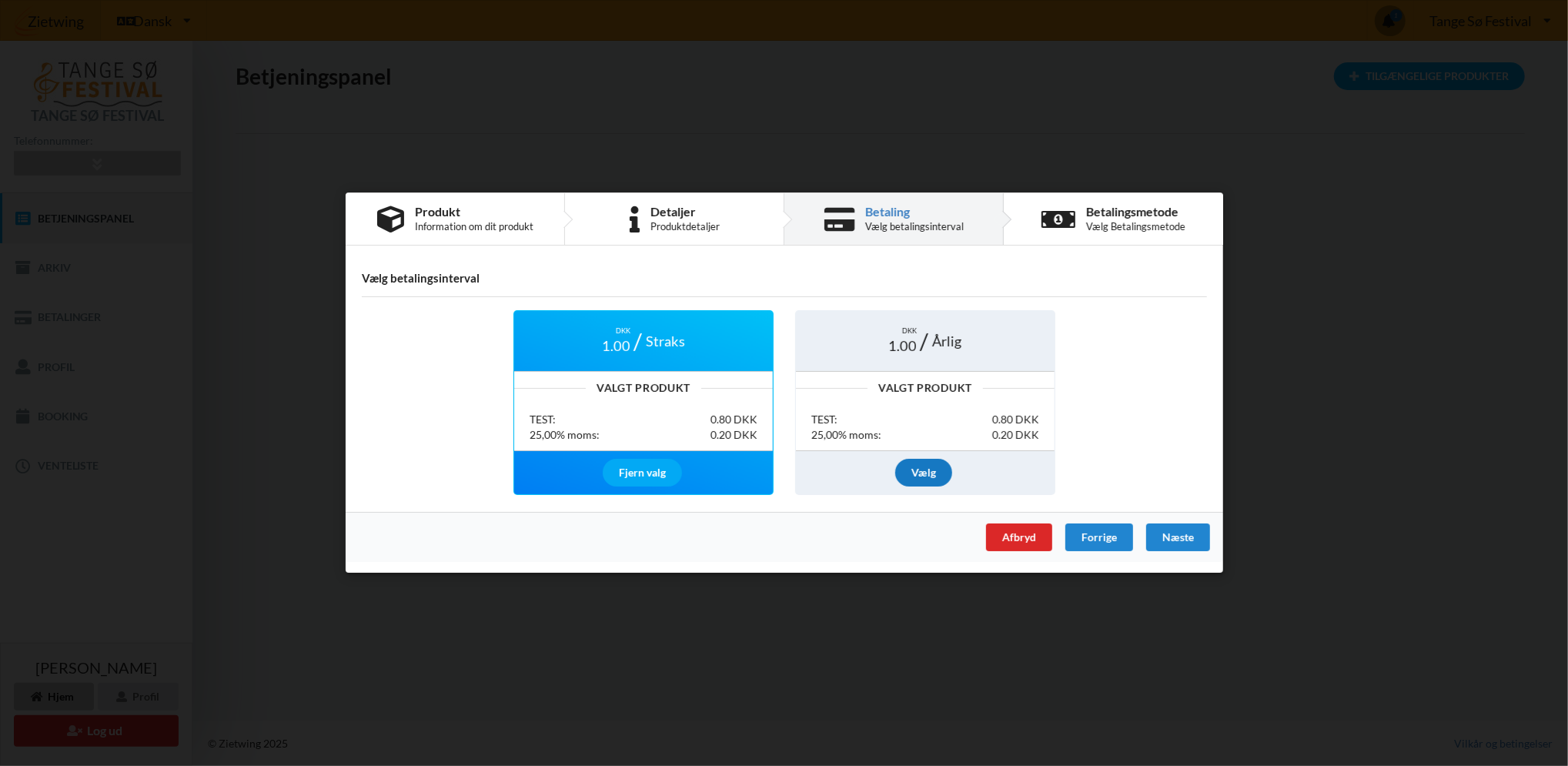
click at [920, 468] on div "Vælg" at bounding box center [924, 472] width 57 height 27
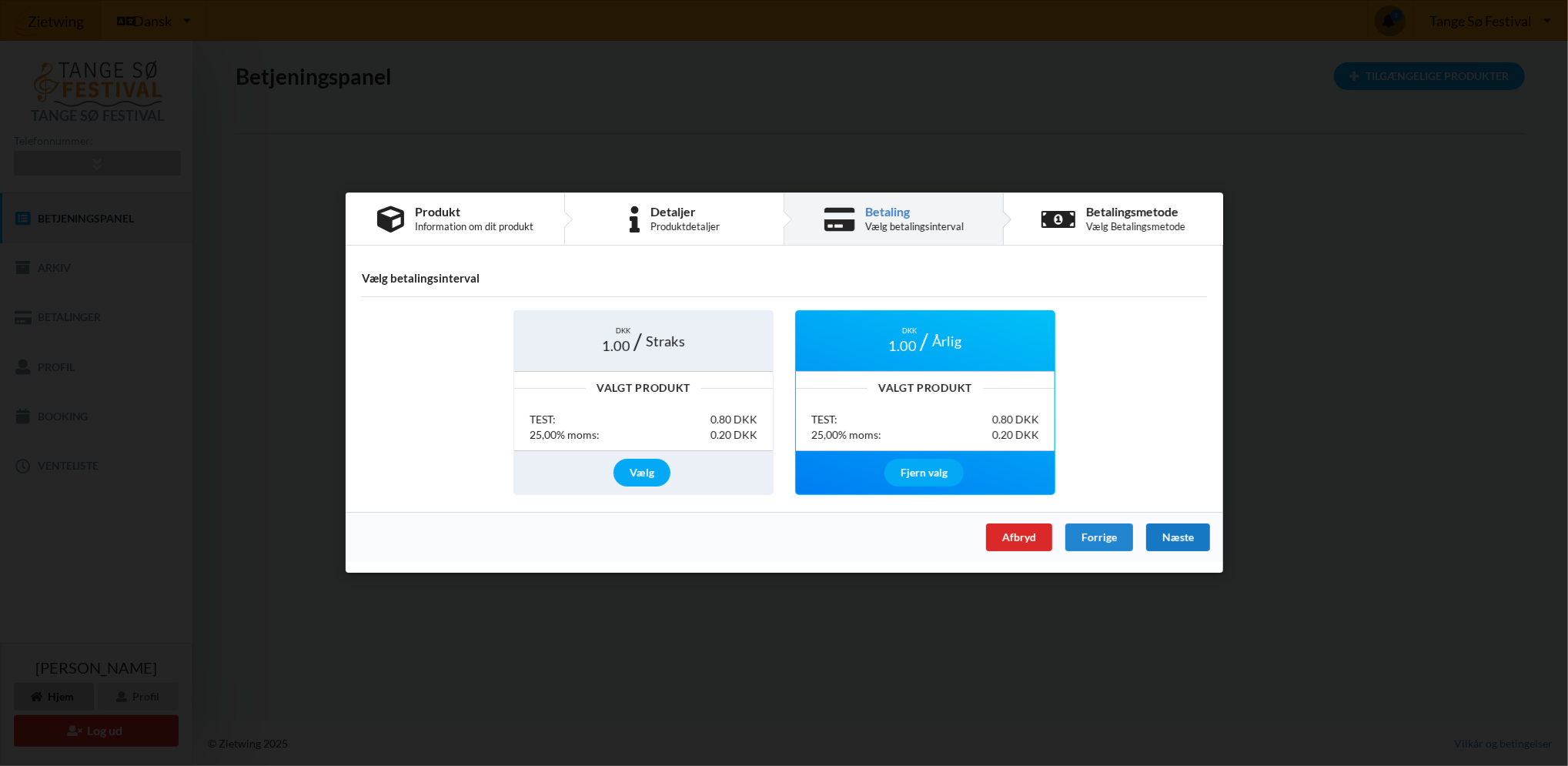
click at [1175, 538] on div "Næste" at bounding box center [1177, 538] width 64 height 27
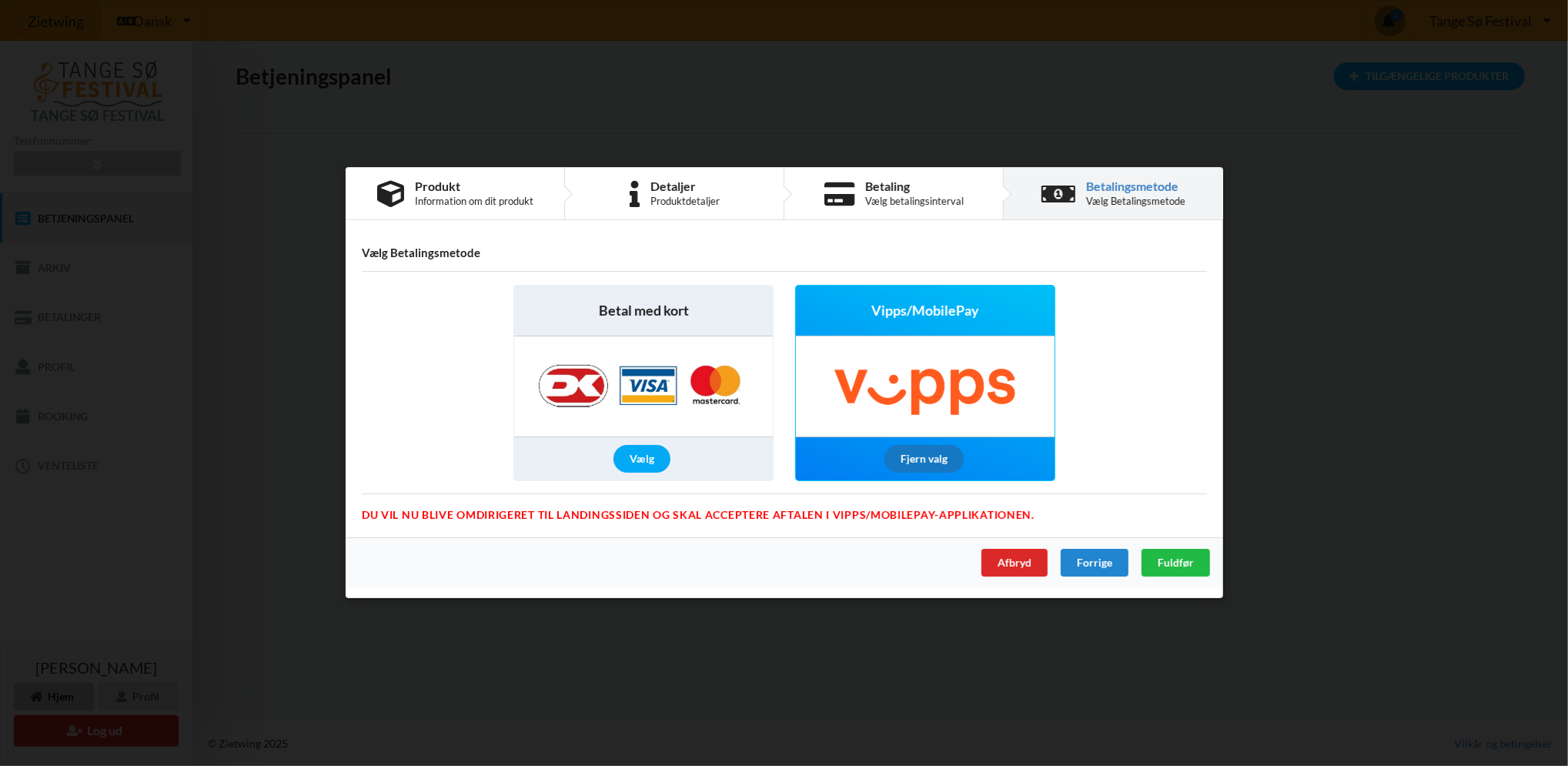
click at [913, 458] on div "Fjern valg" at bounding box center [923, 459] width 79 height 27
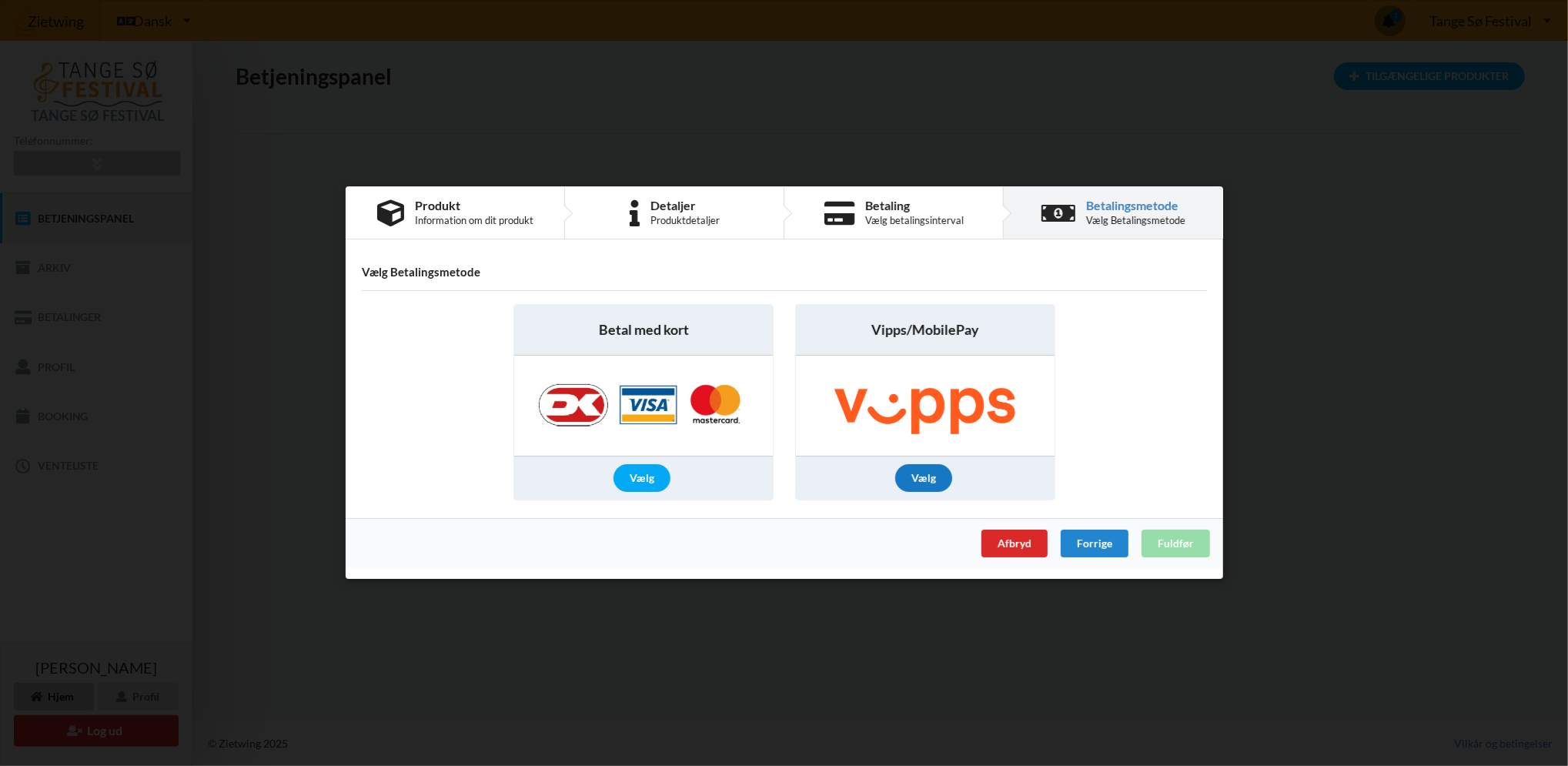
click at [917, 475] on div "Vælg" at bounding box center [924, 478] width 57 height 27
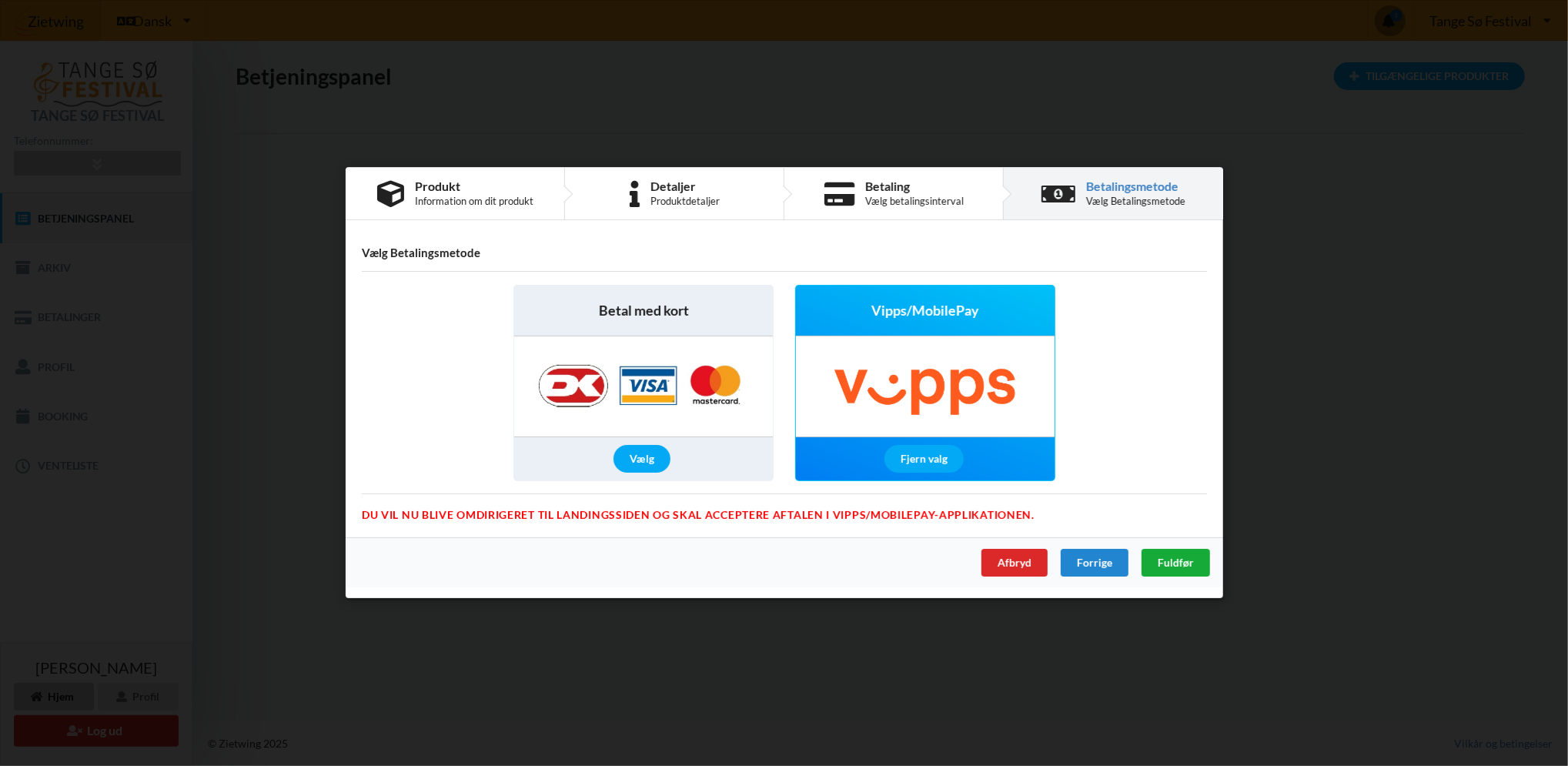
click at [1179, 561] on span "Fuldfør" at bounding box center [1175, 562] width 36 height 13
click at [700, 606] on div "Handelsbetingelser Ved at benytte dig af Virksomhedens juridiske navn services …" at bounding box center [784, 383] width 1568 height 766
click at [1039, 557] on div "Afbryd" at bounding box center [1014, 563] width 67 height 27
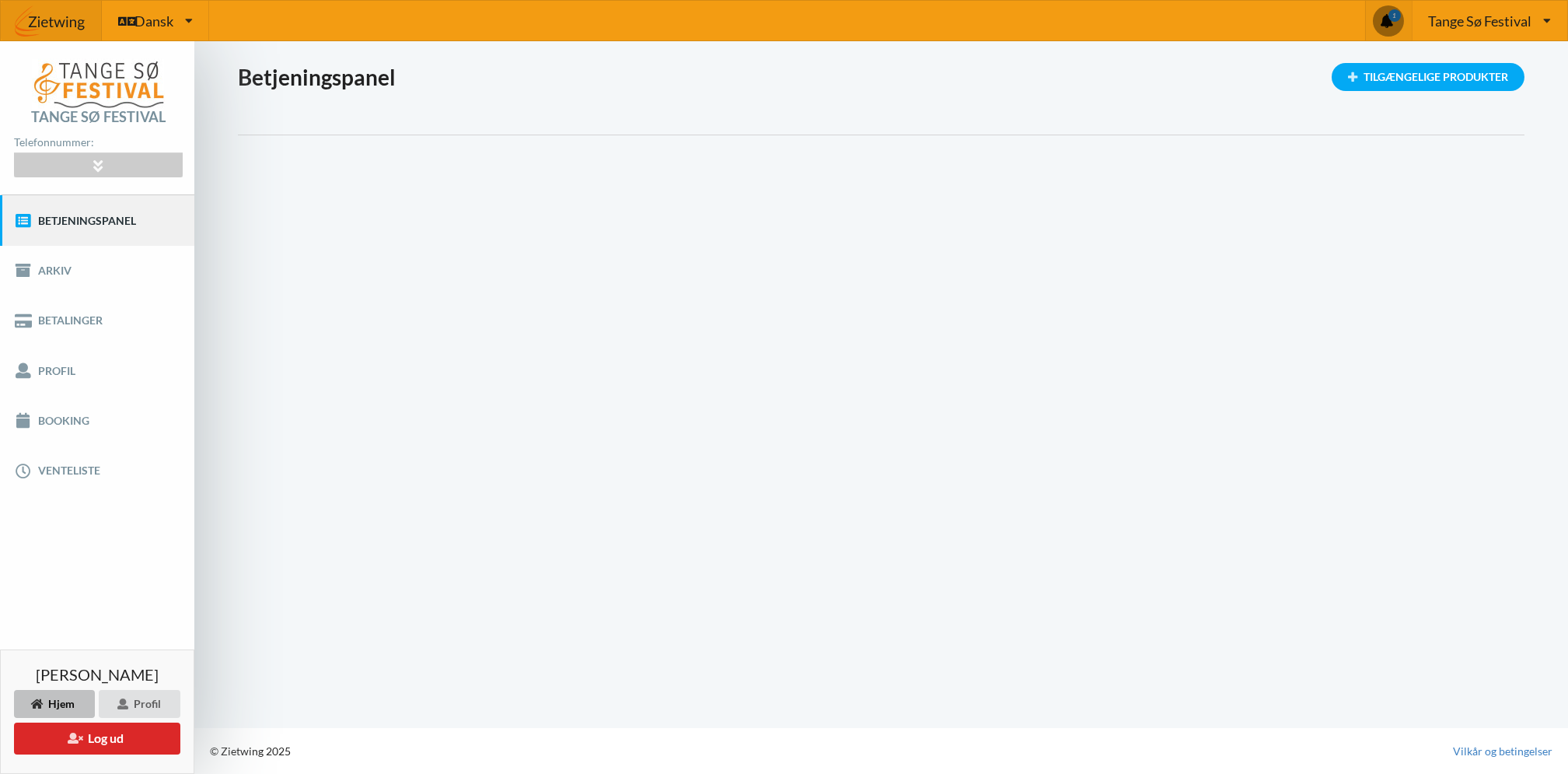
click at [1392, 16] on span at bounding box center [1388, 20] width 31 height 31
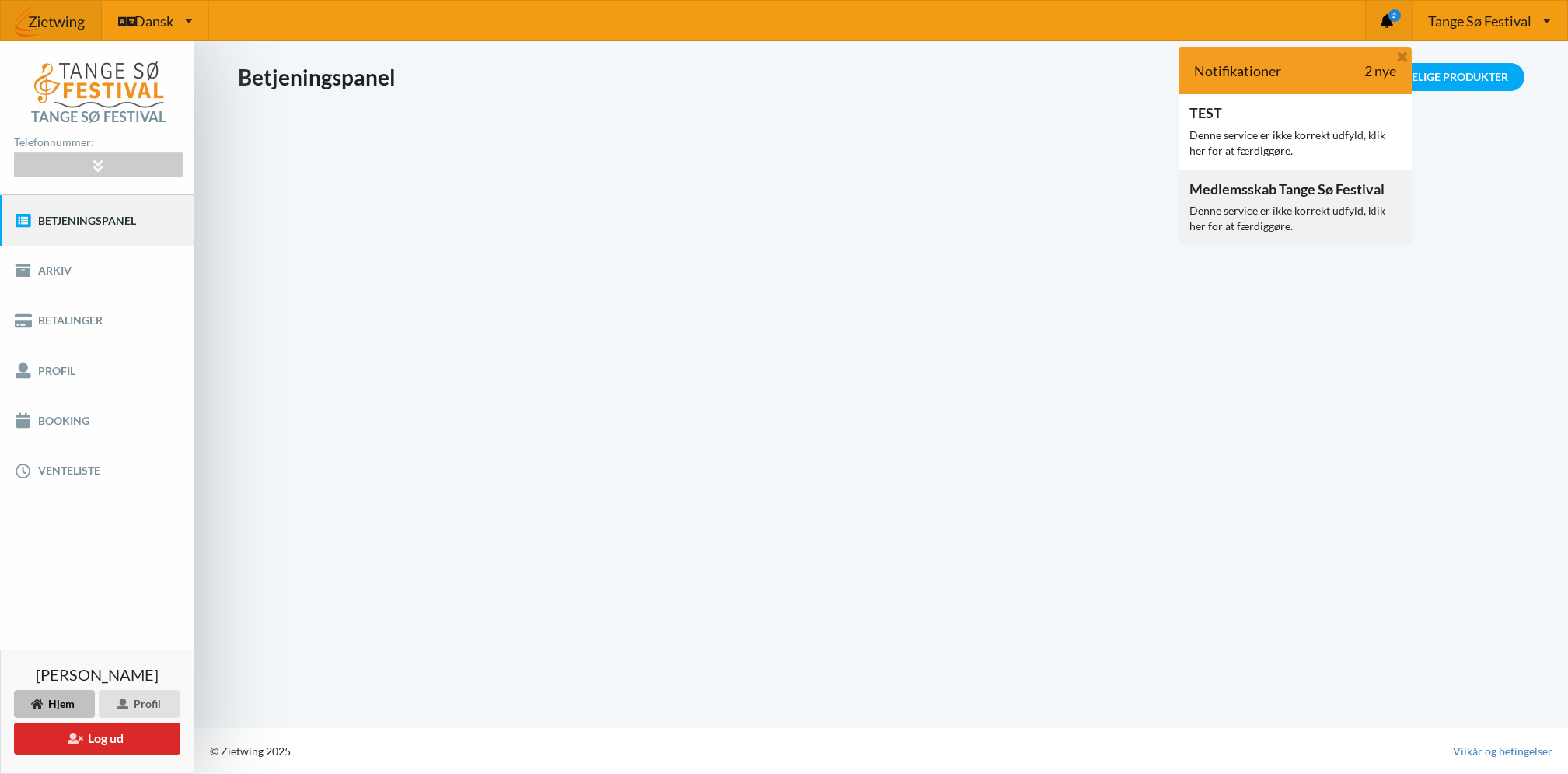
click at [1230, 210] on div "Denne service er ikke korrekt udfyld, klik her for at færdiggøre." at bounding box center [1296, 218] width 212 height 31
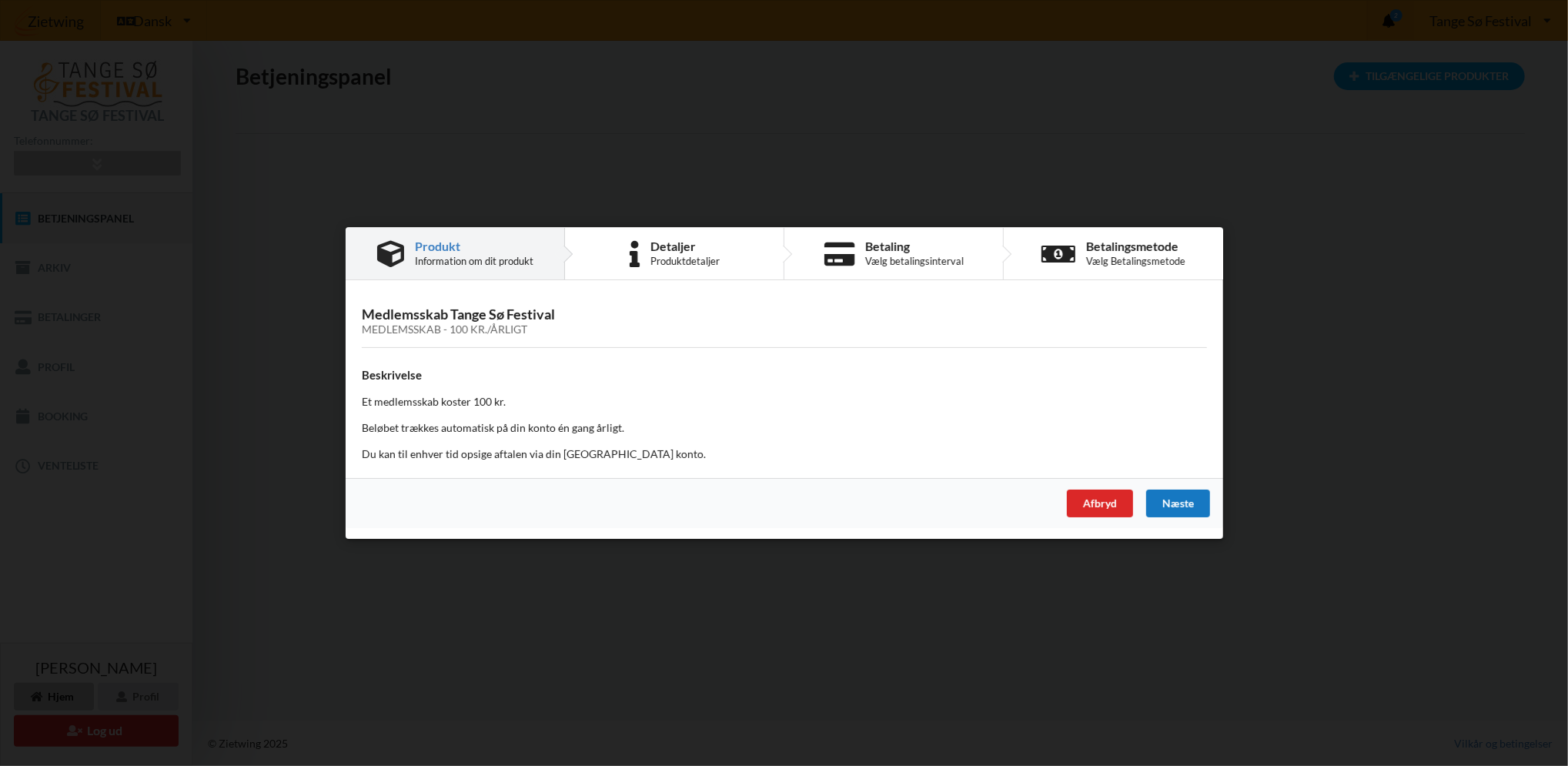
click at [1189, 500] on div "Næste" at bounding box center [1177, 503] width 64 height 27
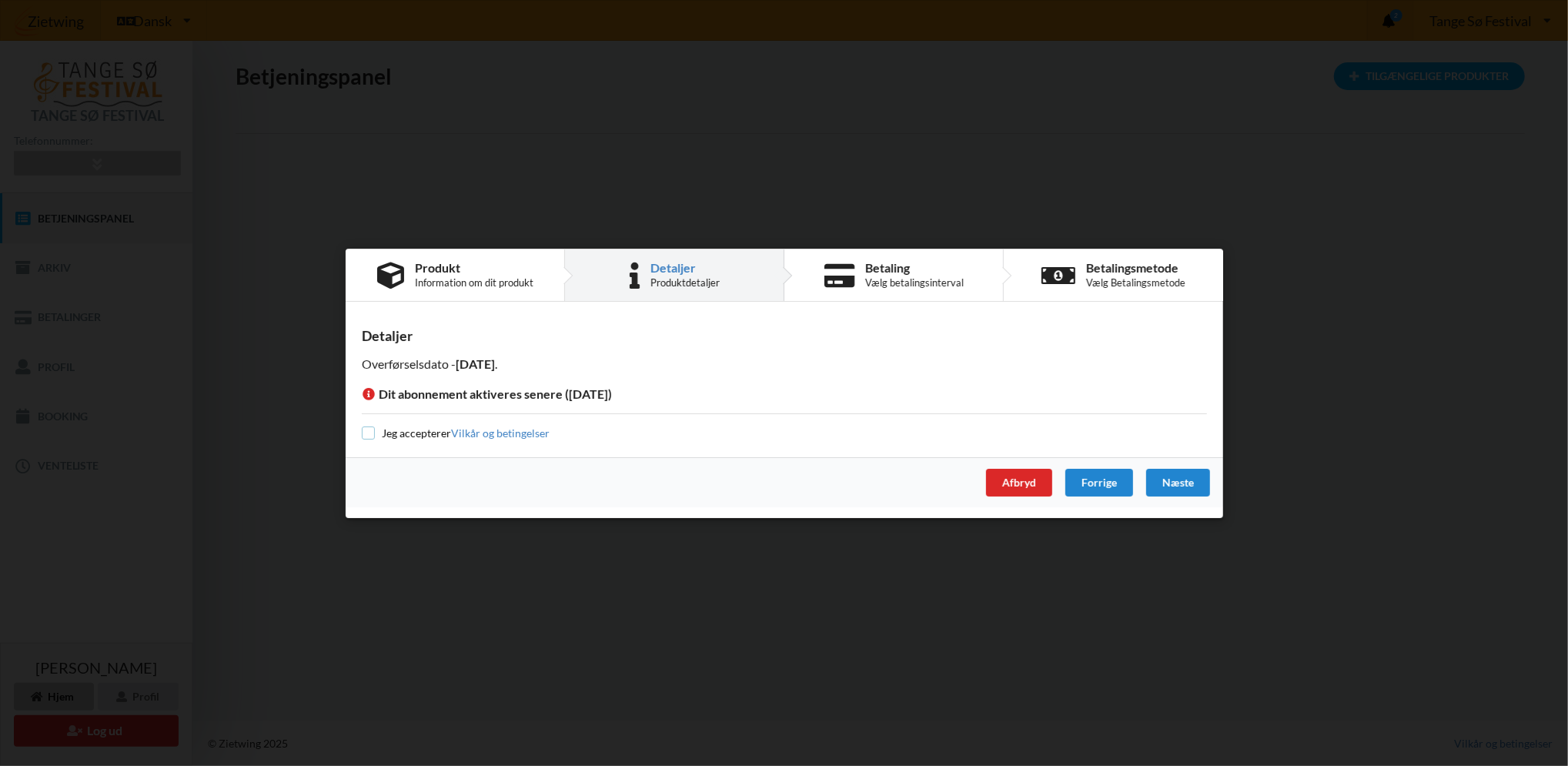
click at [371, 432] on input "checkbox" at bounding box center [368, 432] width 13 height 13
checkbox input "true"
click at [1178, 479] on div "Næste" at bounding box center [1177, 482] width 64 height 27
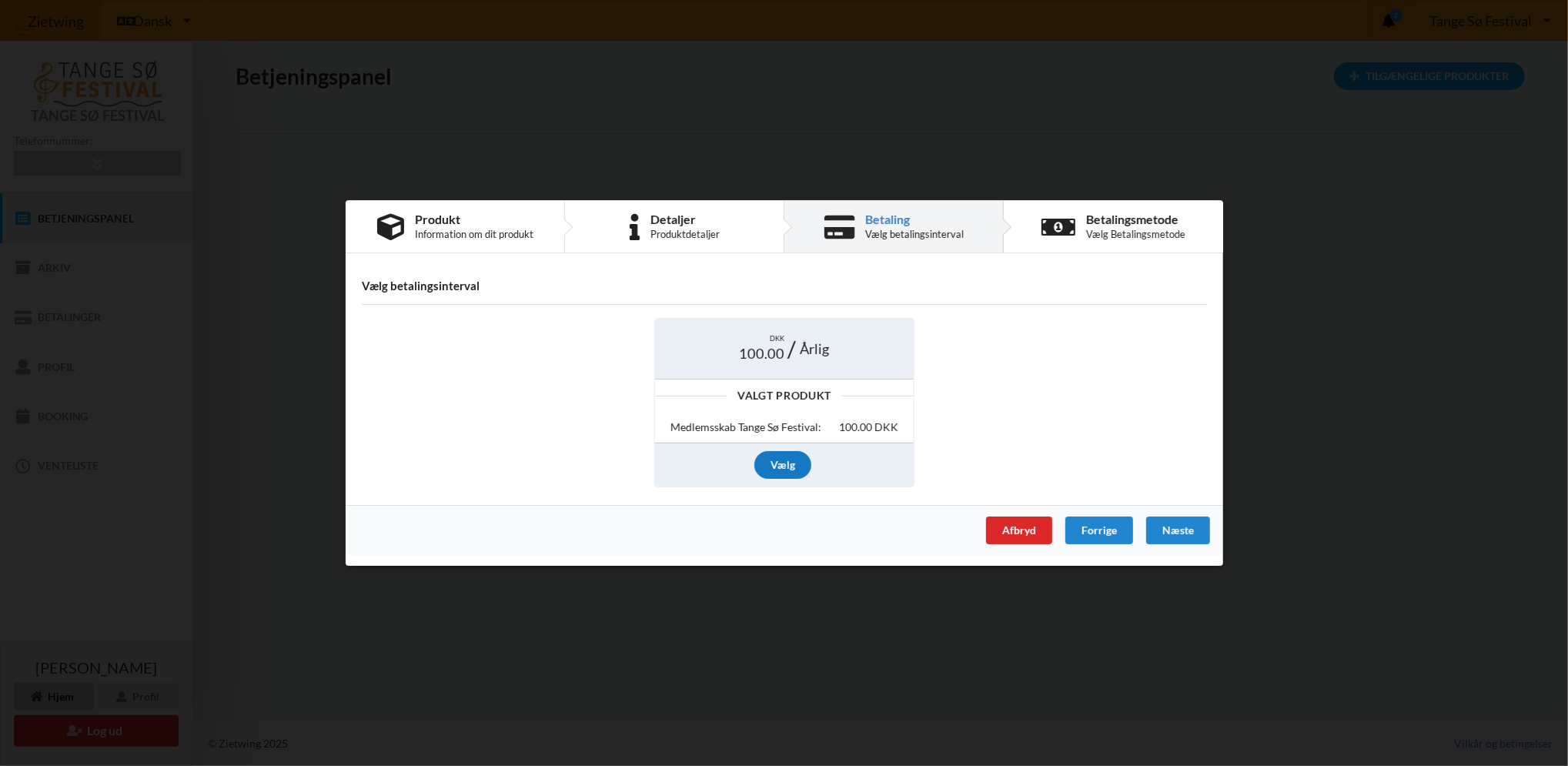
click at [786, 464] on div "Vælg" at bounding box center [783, 464] width 57 height 27
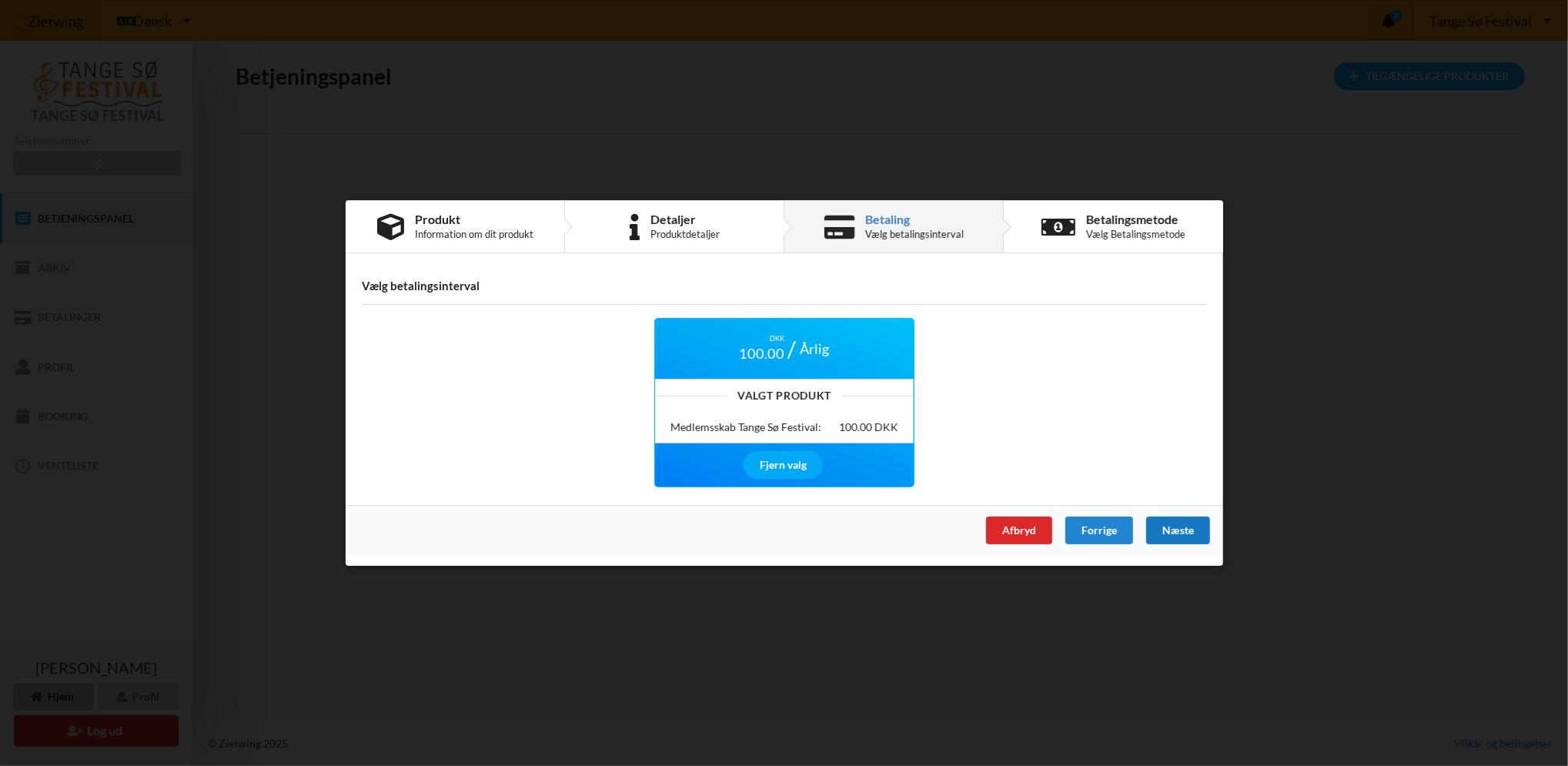
click at [1183, 533] on div "Næste" at bounding box center [1177, 530] width 64 height 27
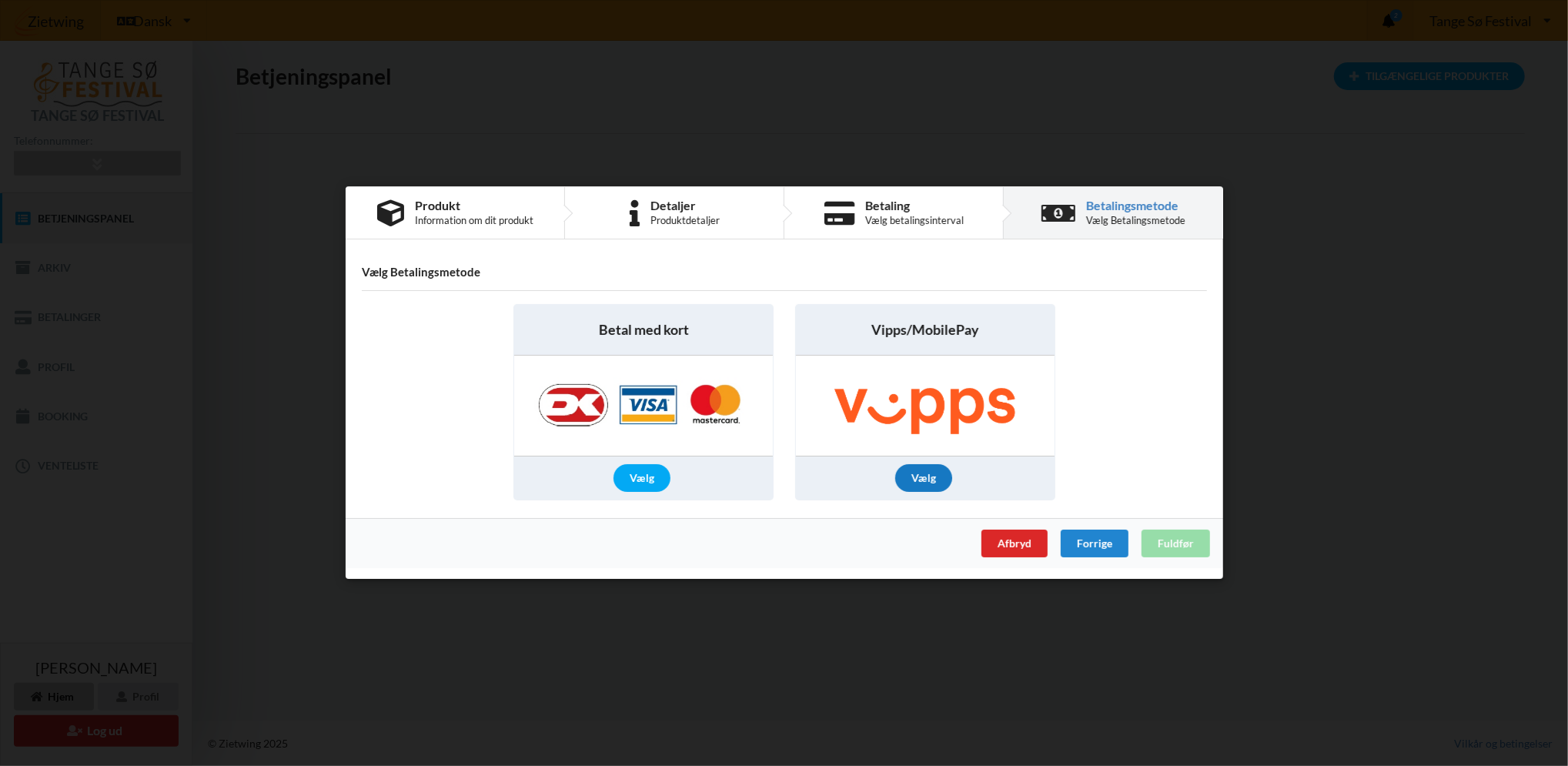
click at [917, 479] on div "Vælg" at bounding box center [924, 478] width 57 height 27
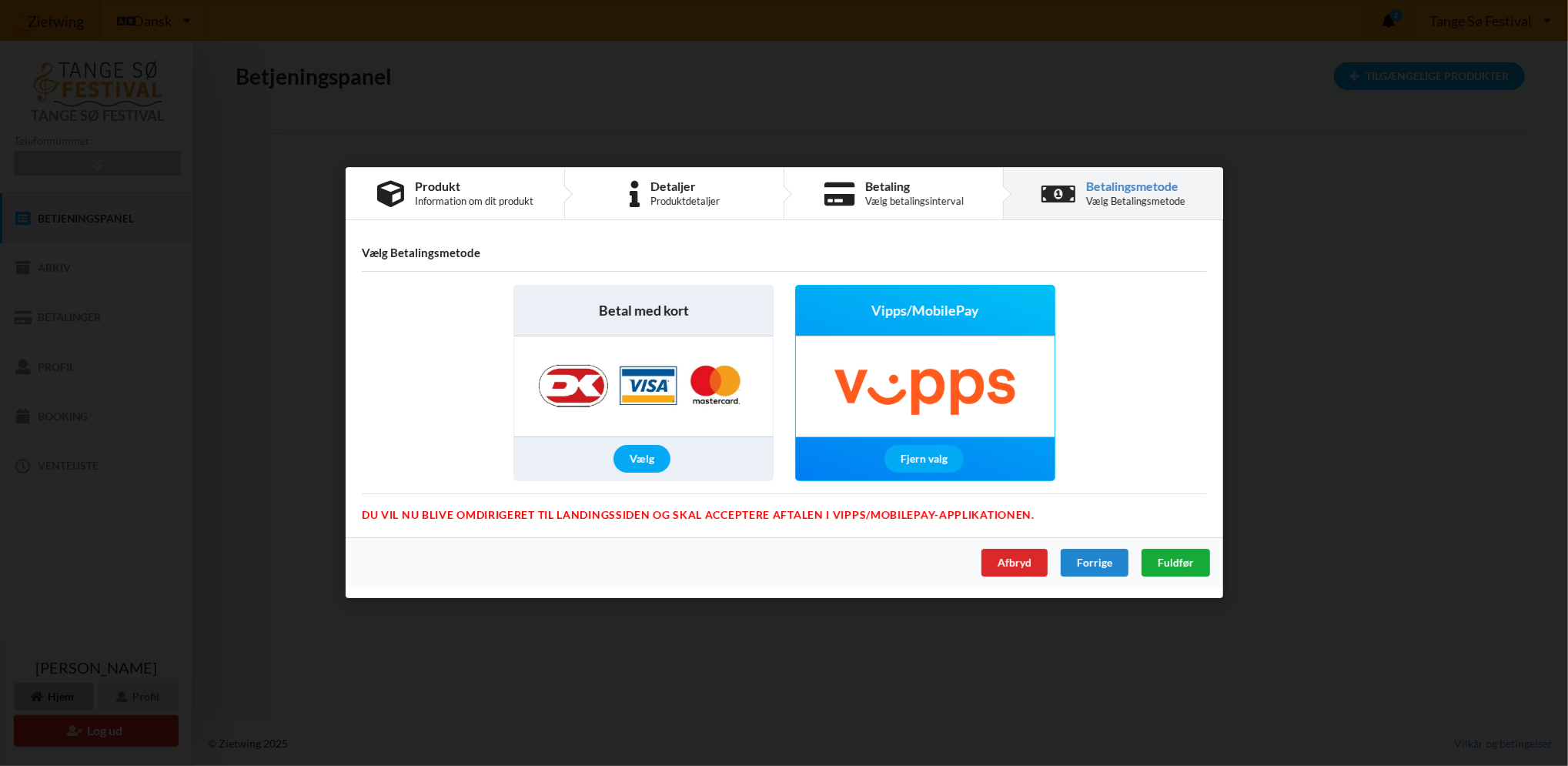
click at [1192, 563] on span "Fuldfør" at bounding box center [1175, 562] width 36 height 13
click at [1015, 565] on div "Afbryd" at bounding box center [1014, 563] width 67 height 27
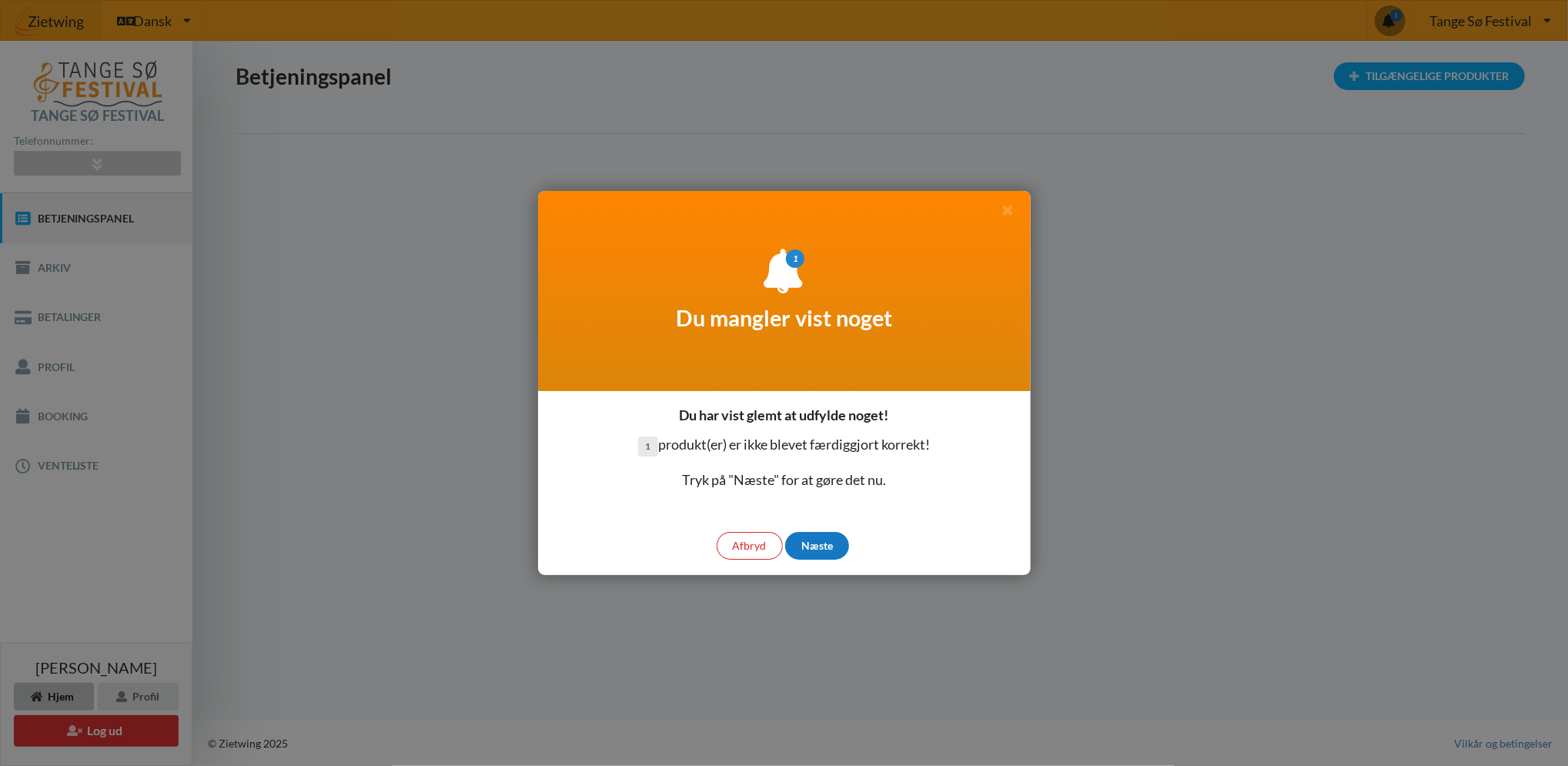
click at [809, 542] on div "Næste" at bounding box center [816, 546] width 64 height 27
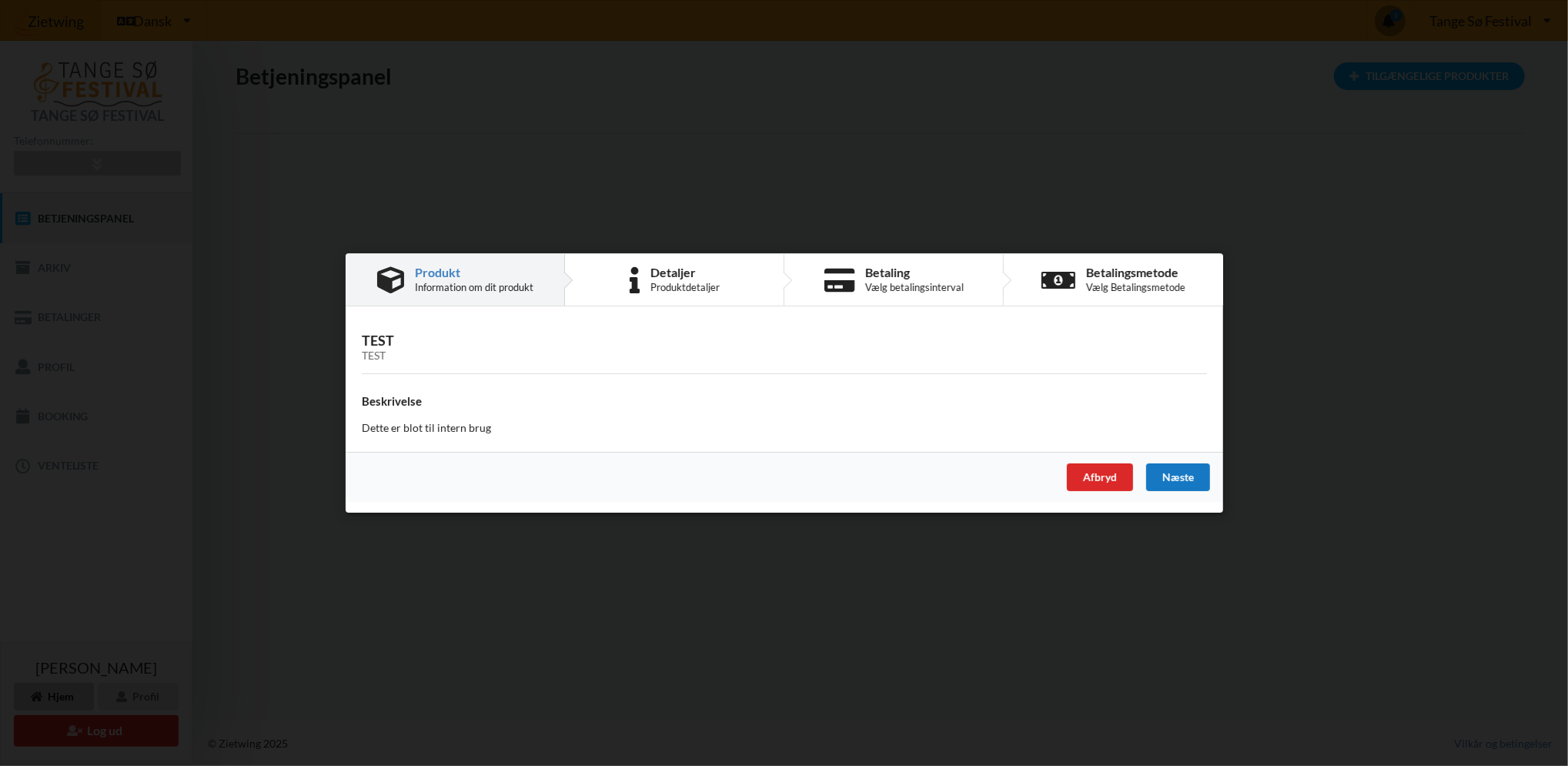
click at [1175, 471] on div "Næste" at bounding box center [1177, 477] width 64 height 27
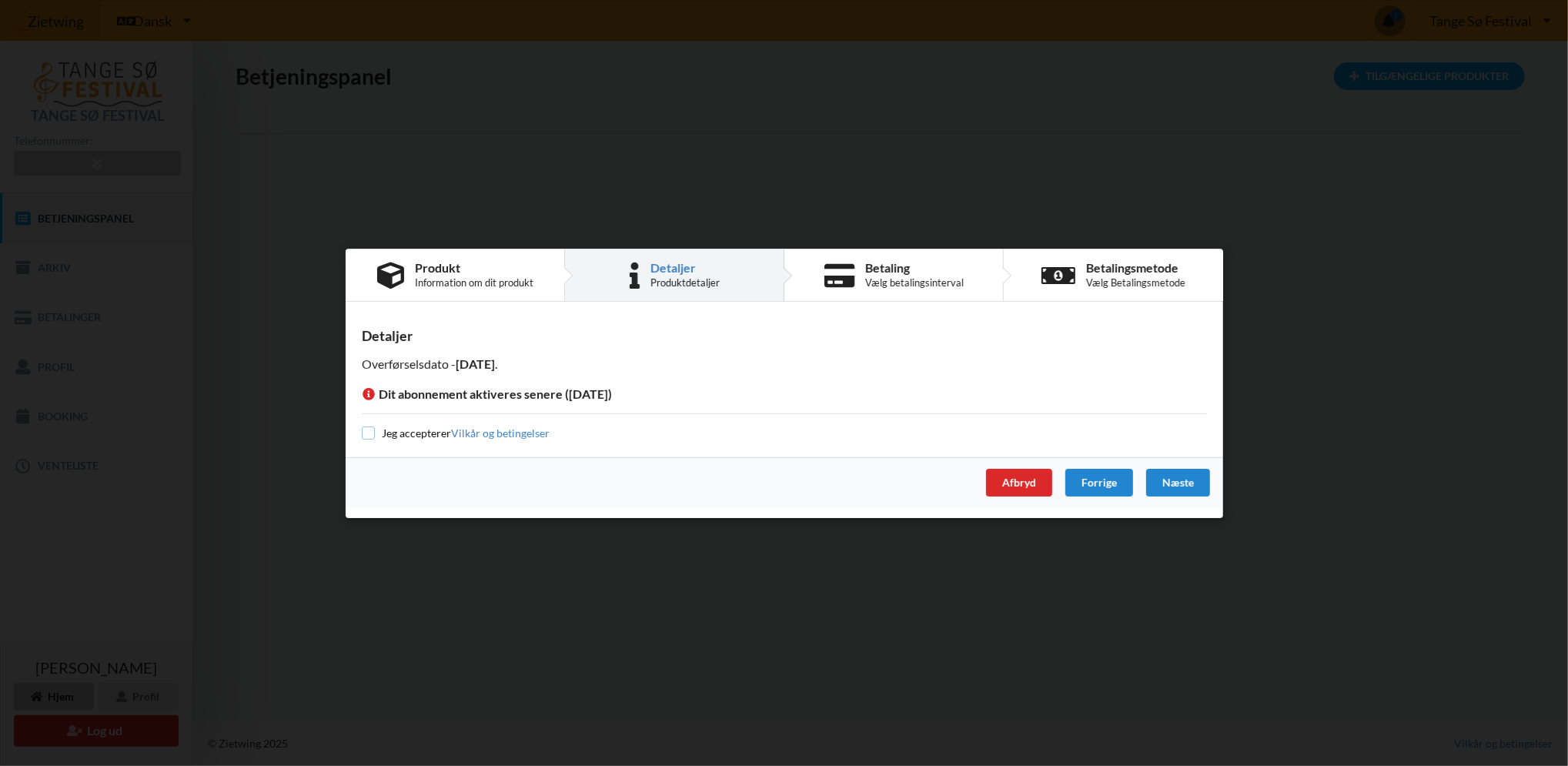
click at [370, 431] on input "checkbox" at bounding box center [368, 432] width 13 height 13
checkbox input "true"
click at [1191, 476] on div "Næste" at bounding box center [1177, 482] width 64 height 27
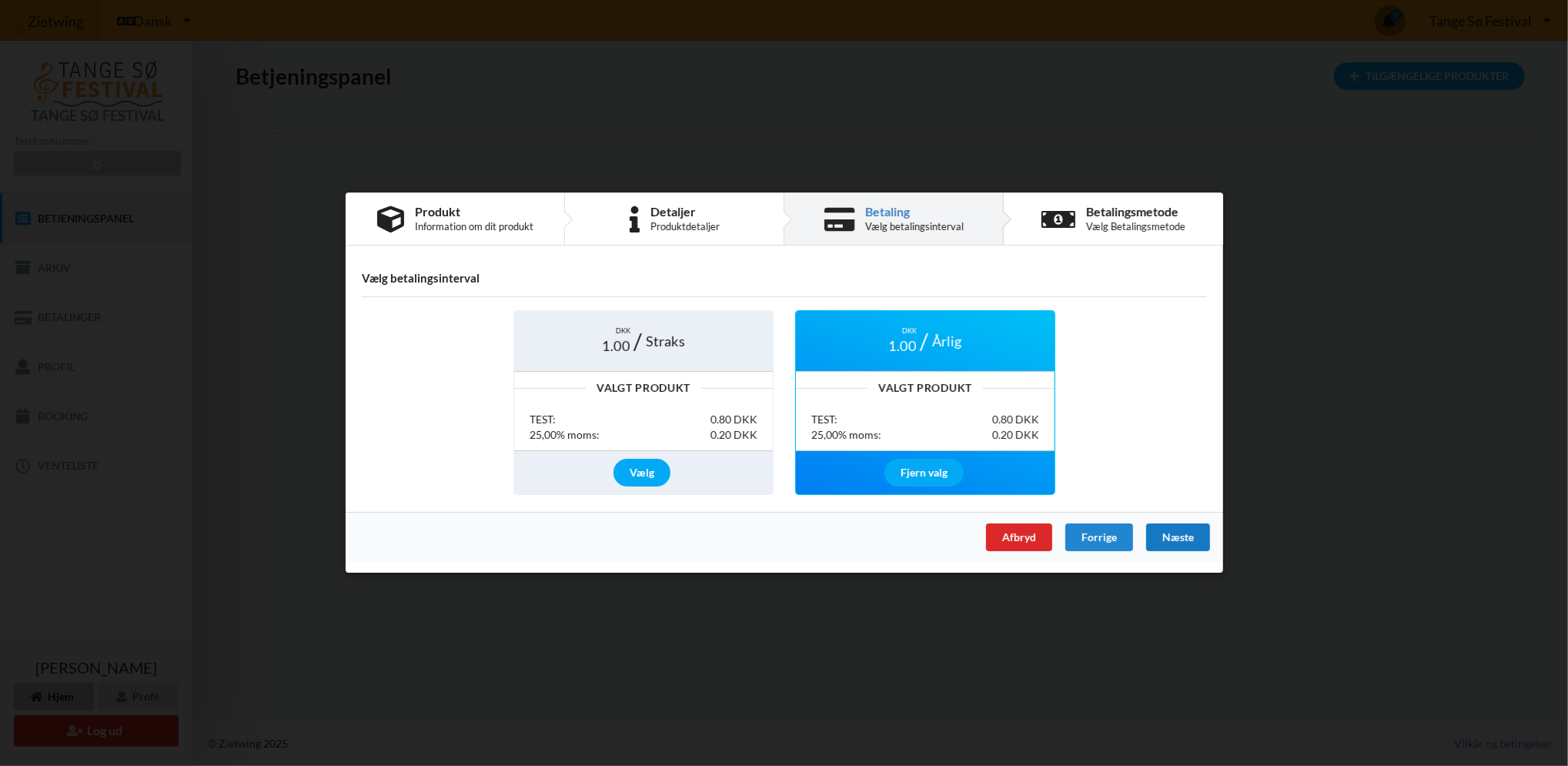
click at [1188, 537] on div "Næste" at bounding box center [1177, 538] width 64 height 27
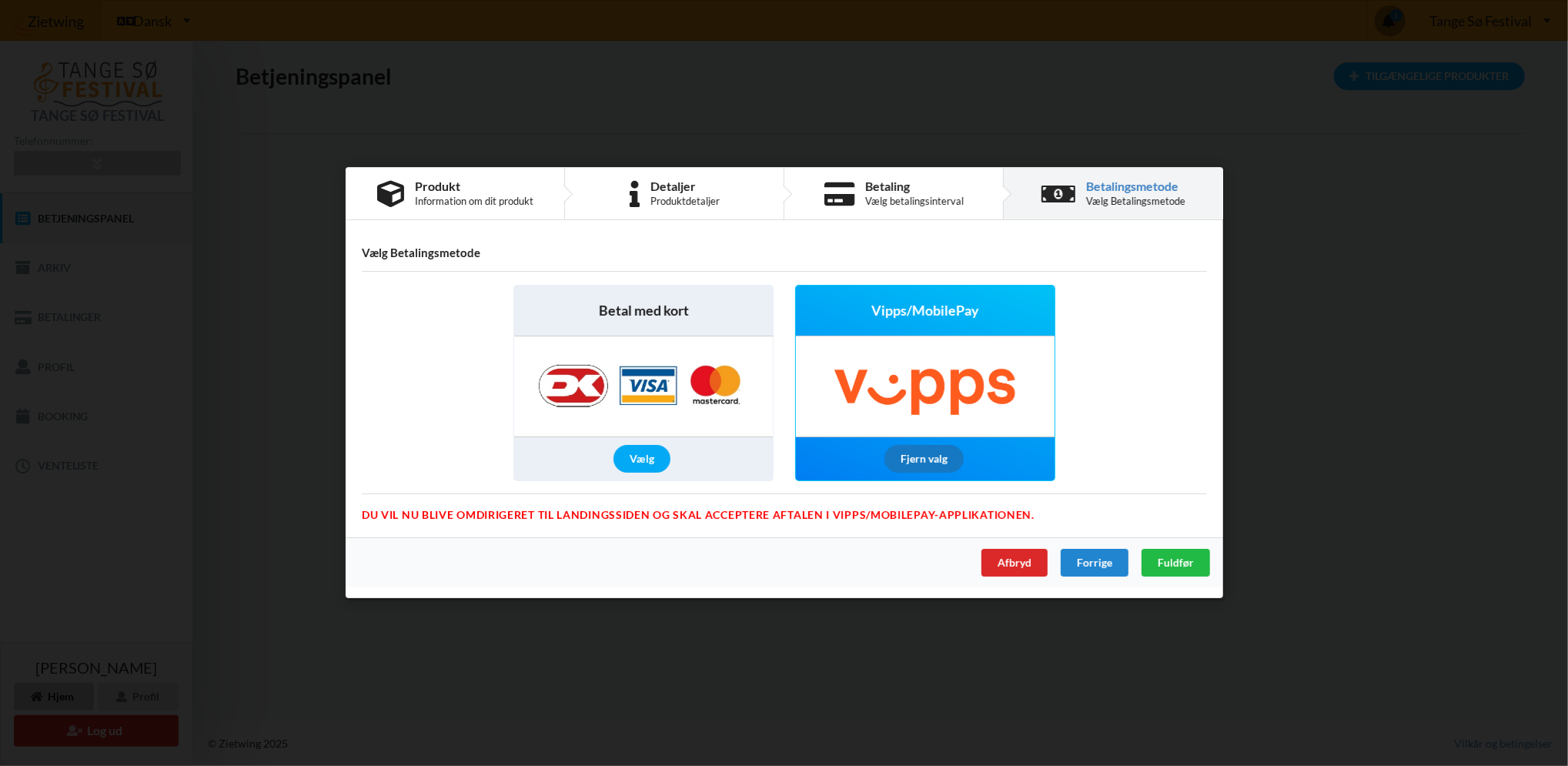
click at [925, 455] on div "Fjern valg" at bounding box center [923, 459] width 79 height 27
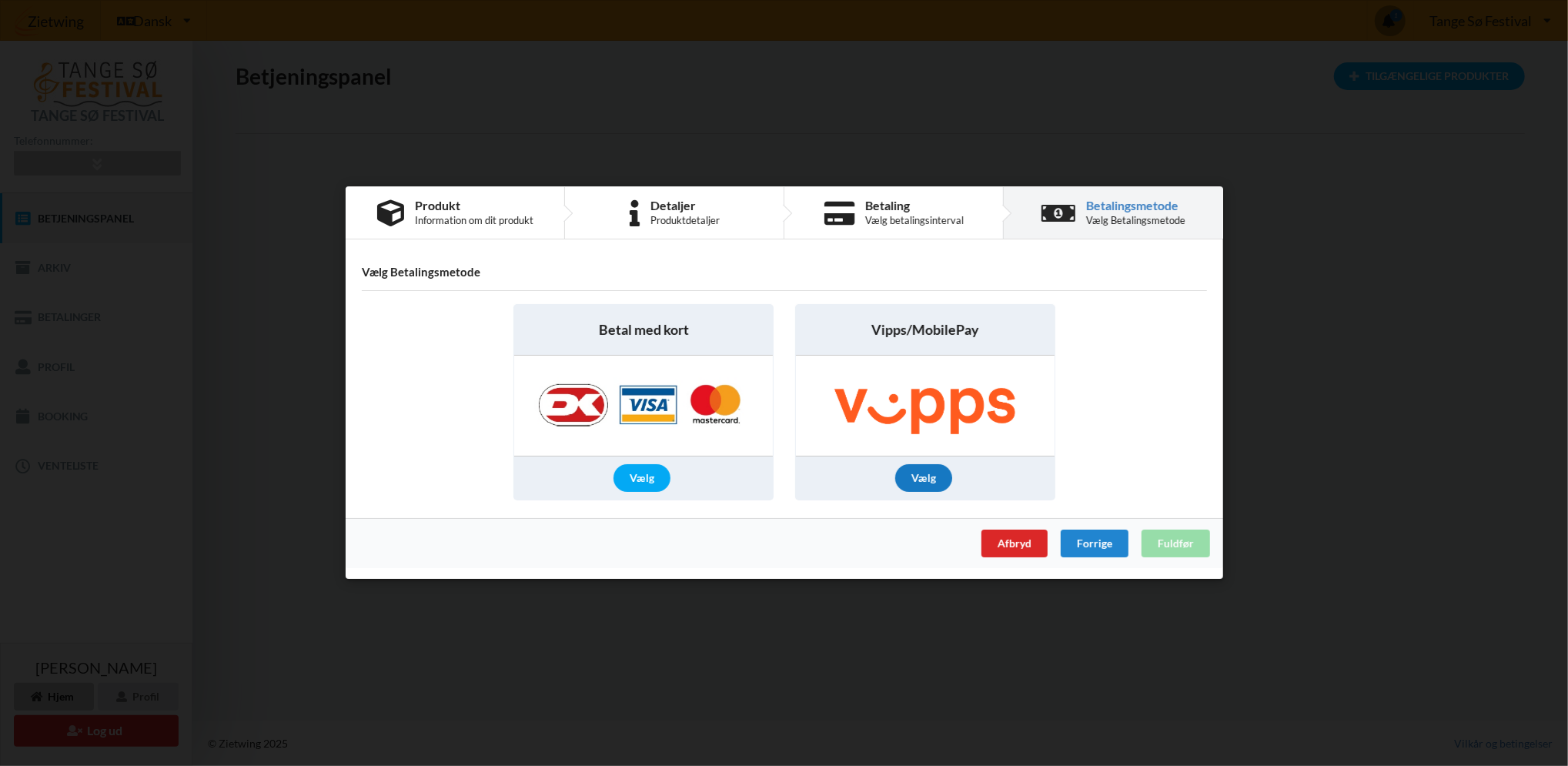
click at [919, 474] on div "Vælg" at bounding box center [924, 478] width 57 height 27
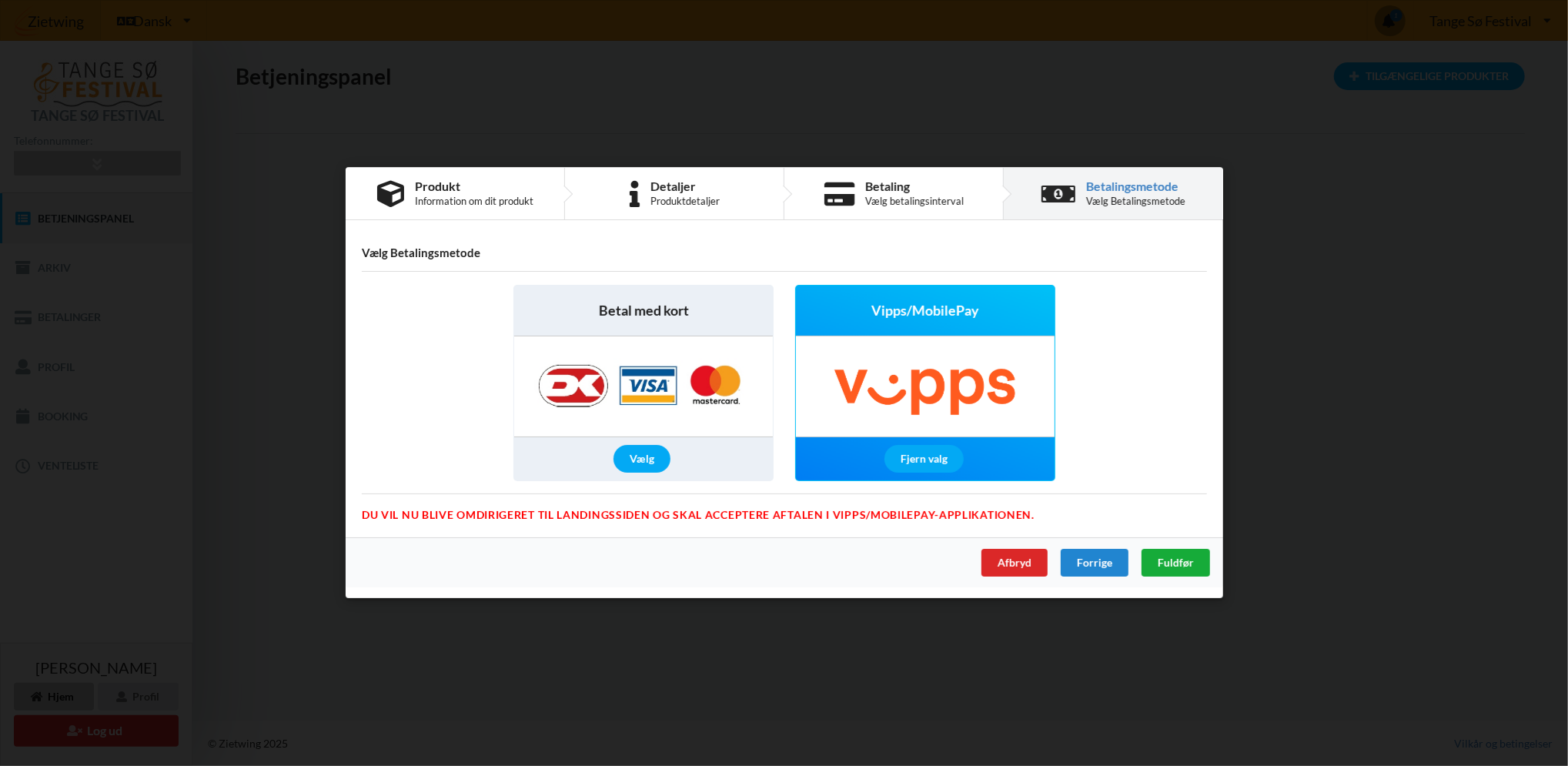
click at [1175, 560] on span "Fuldfør" at bounding box center [1175, 562] width 36 height 13
click at [1032, 561] on div "Afbryd" at bounding box center [1014, 563] width 67 height 27
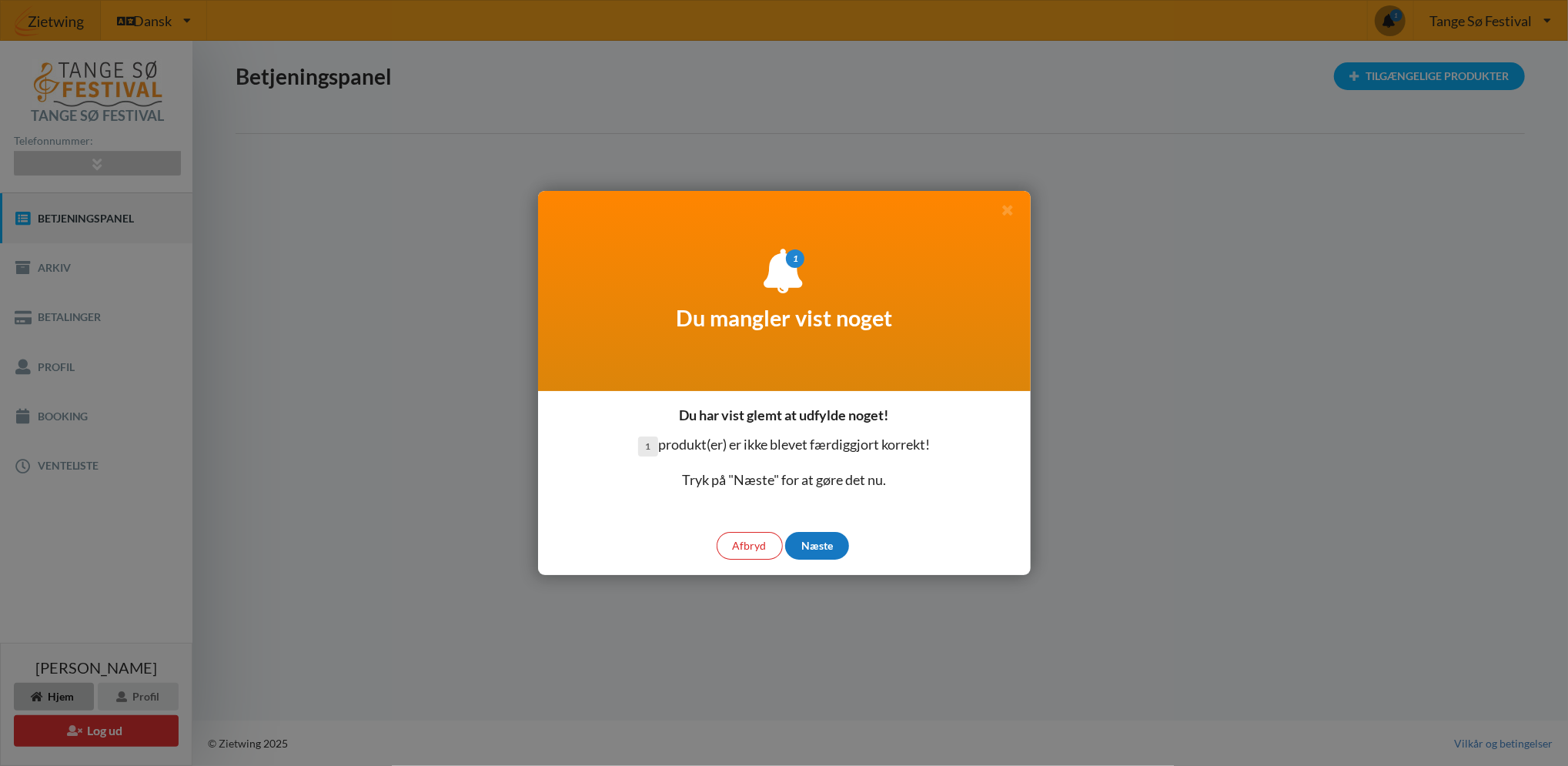
click at [825, 536] on div "Næste" at bounding box center [816, 546] width 64 height 27
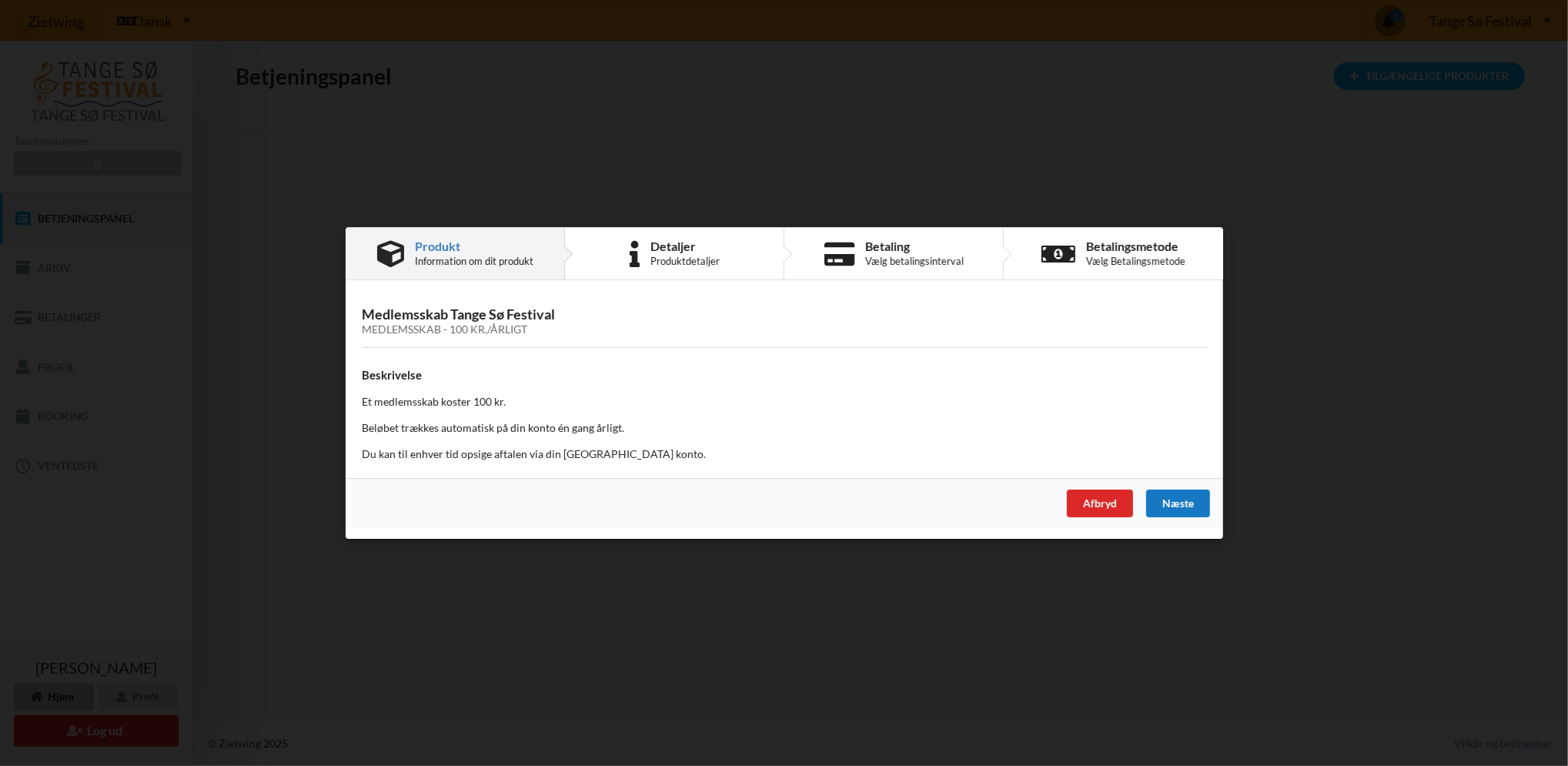
click at [1189, 496] on div "Næste" at bounding box center [1177, 503] width 64 height 27
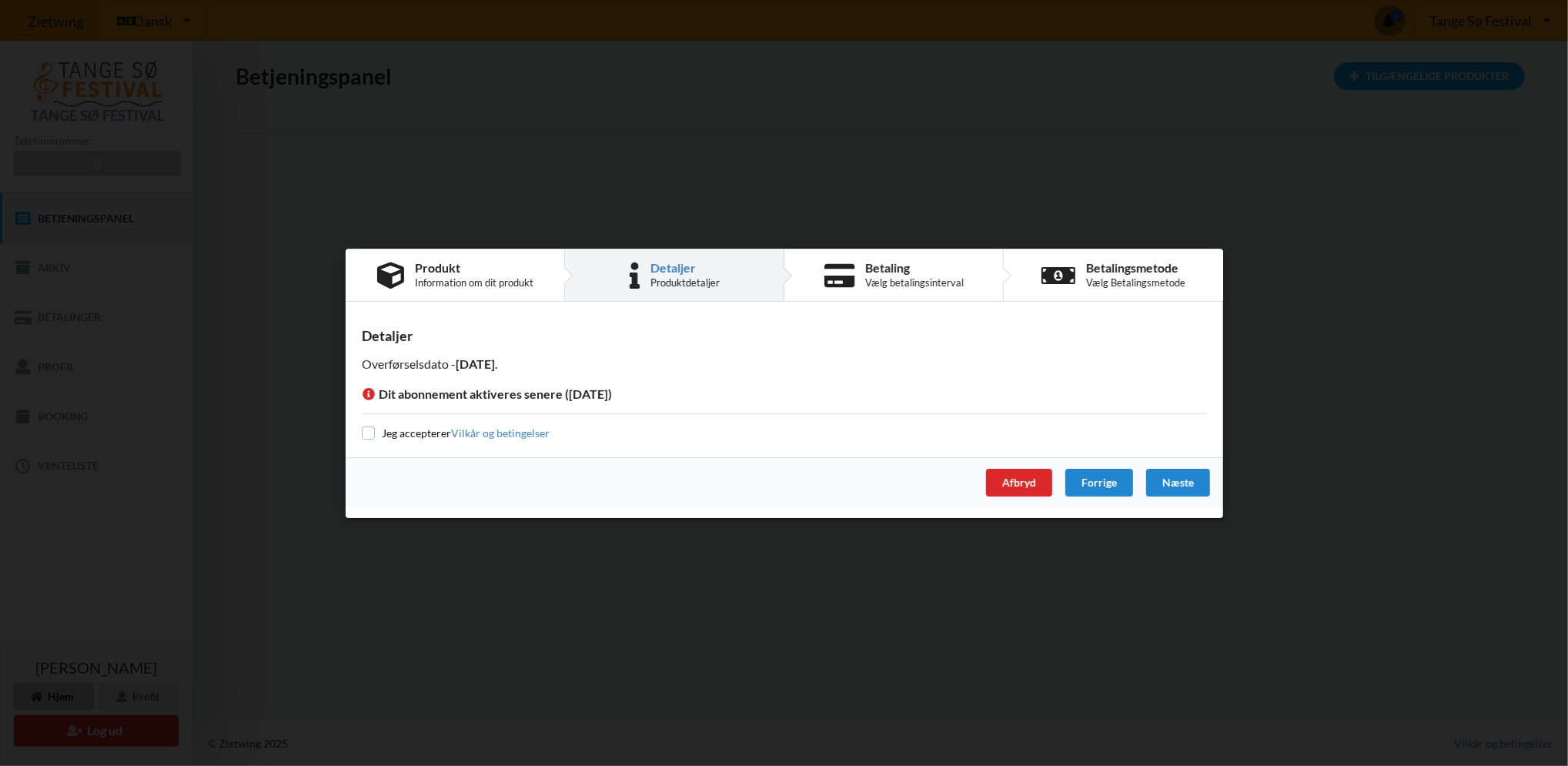
click at [367, 432] on input "checkbox" at bounding box center [368, 432] width 13 height 13
checkbox input "true"
click at [1174, 475] on div "Næste" at bounding box center [1177, 482] width 64 height 27
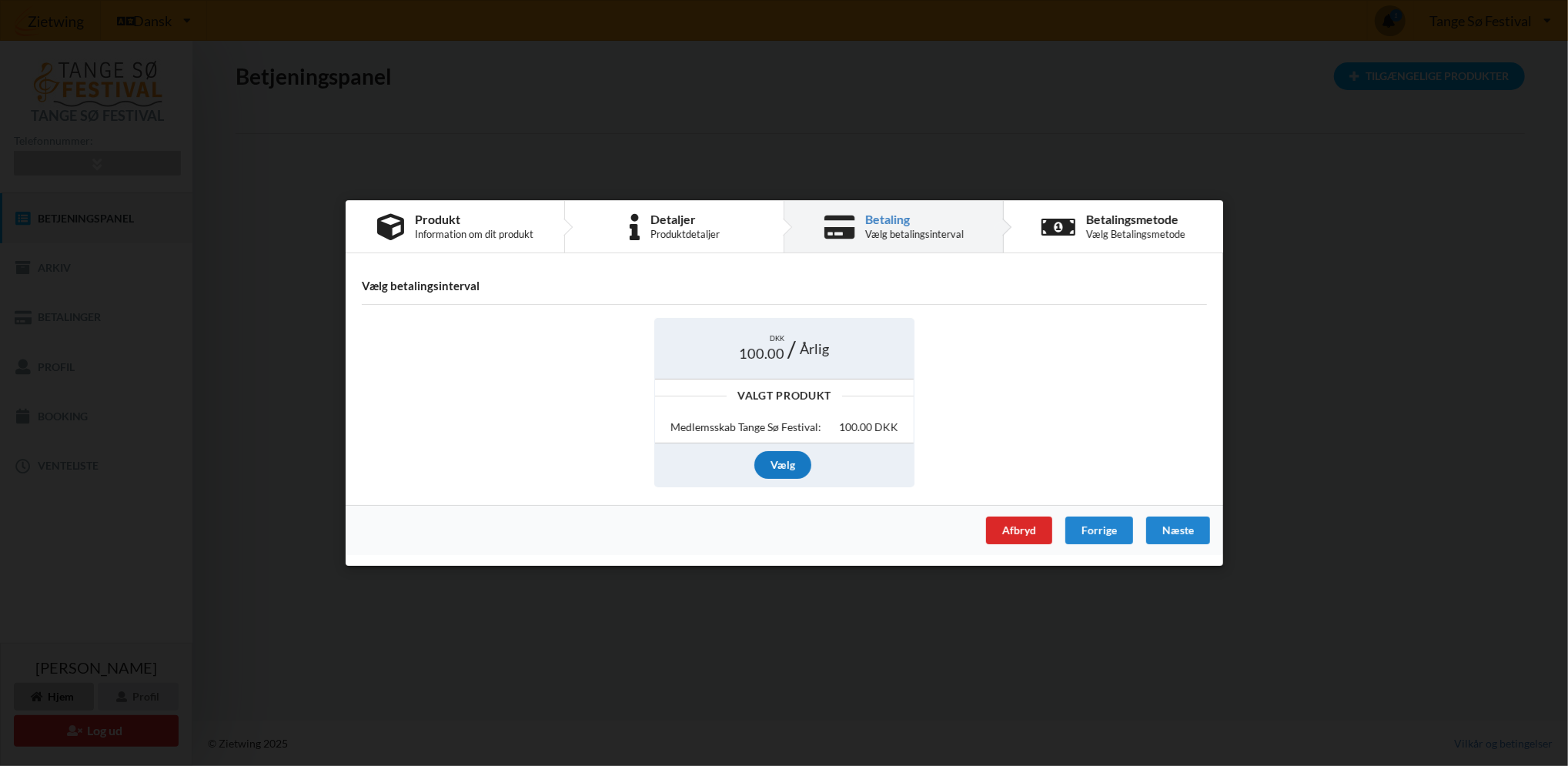
click at [787, 464] on div "Vælg" at bounding box center [783, 464] width 57 height 27
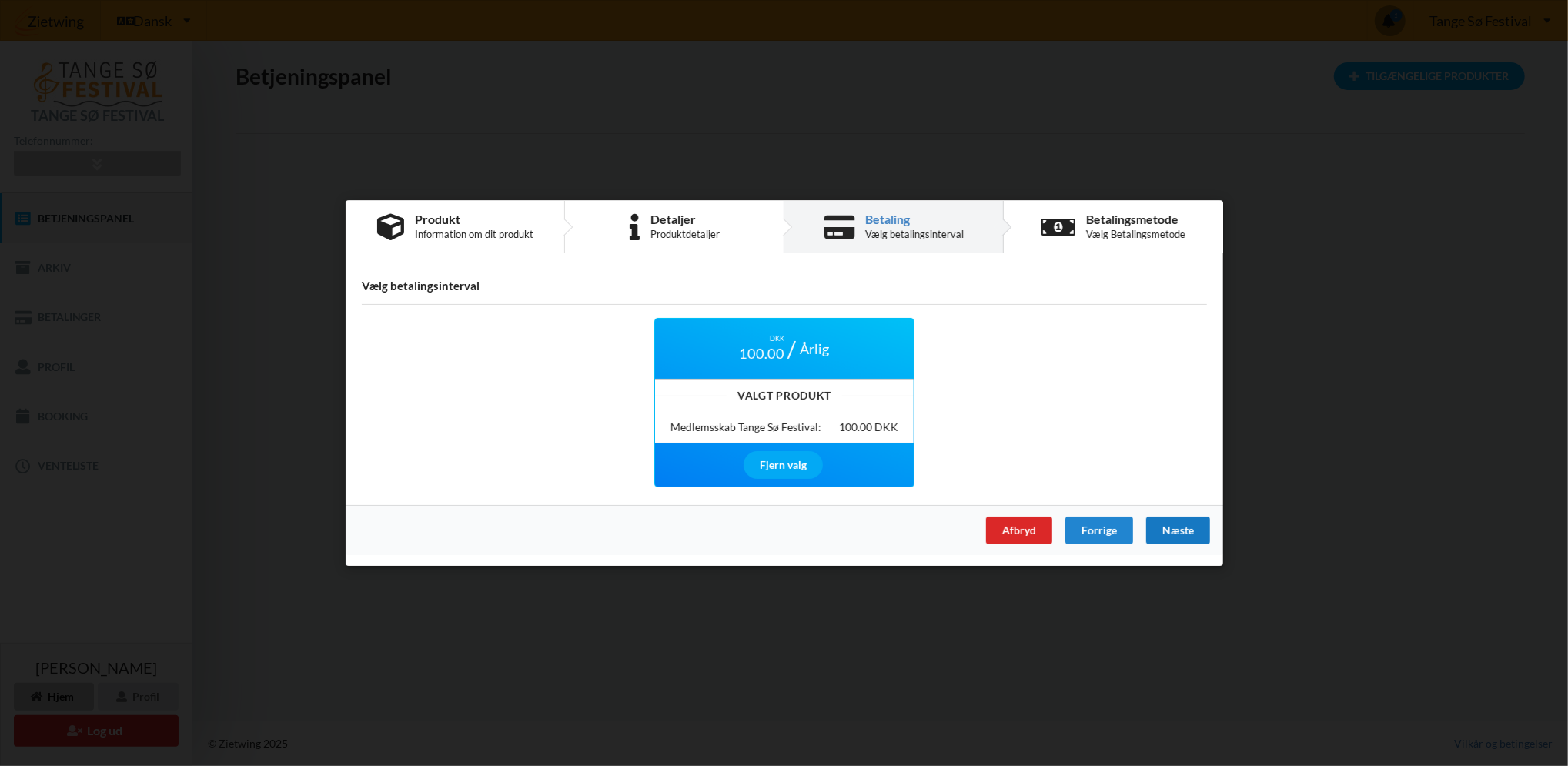
click at [1178, 533] on div "Næste" at bounding box center [1177, 530] width 64 height 27
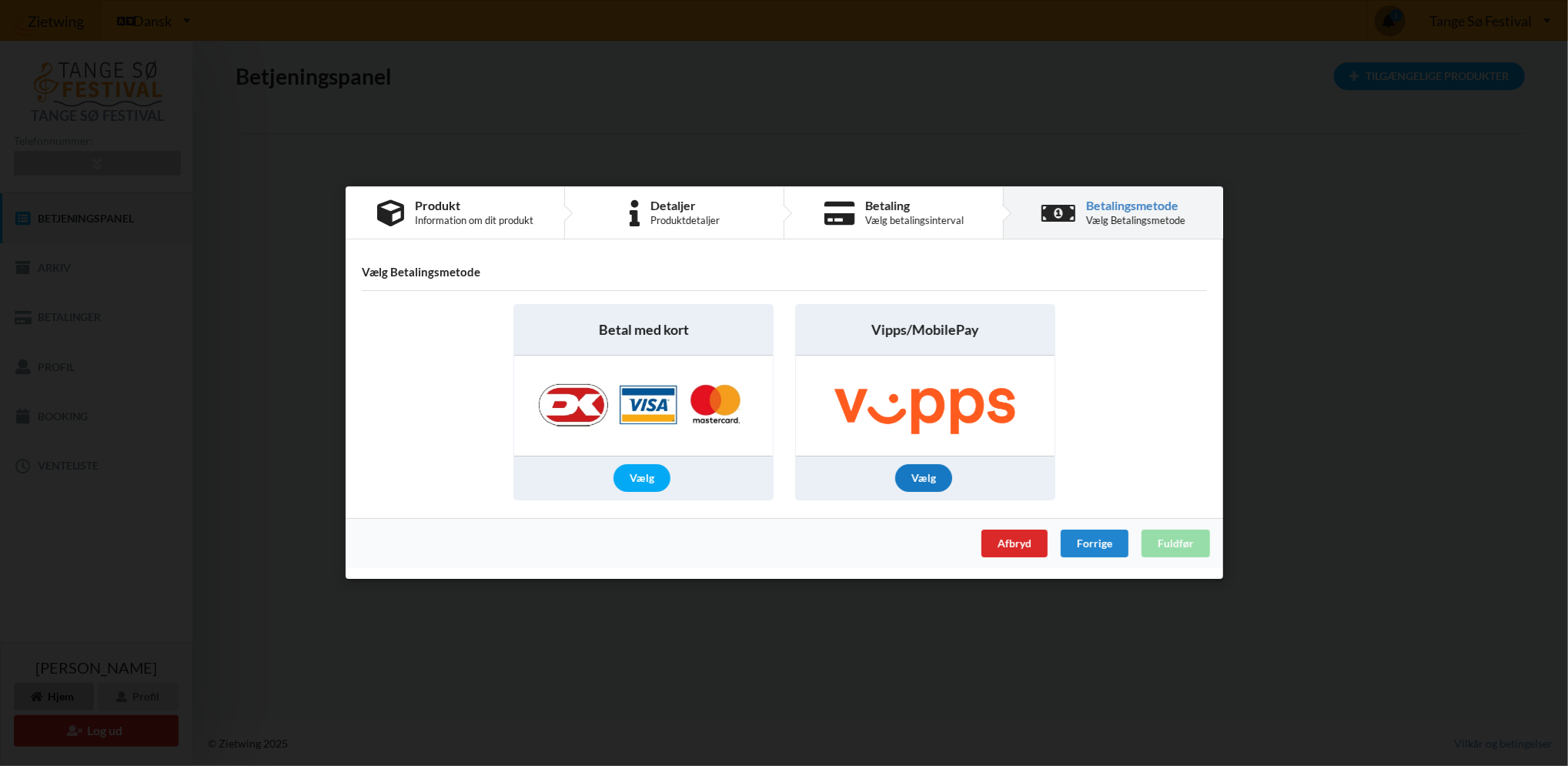
click at [918, 470] on div "Vælg" at bounding box center [924, 478] width 57 height 27
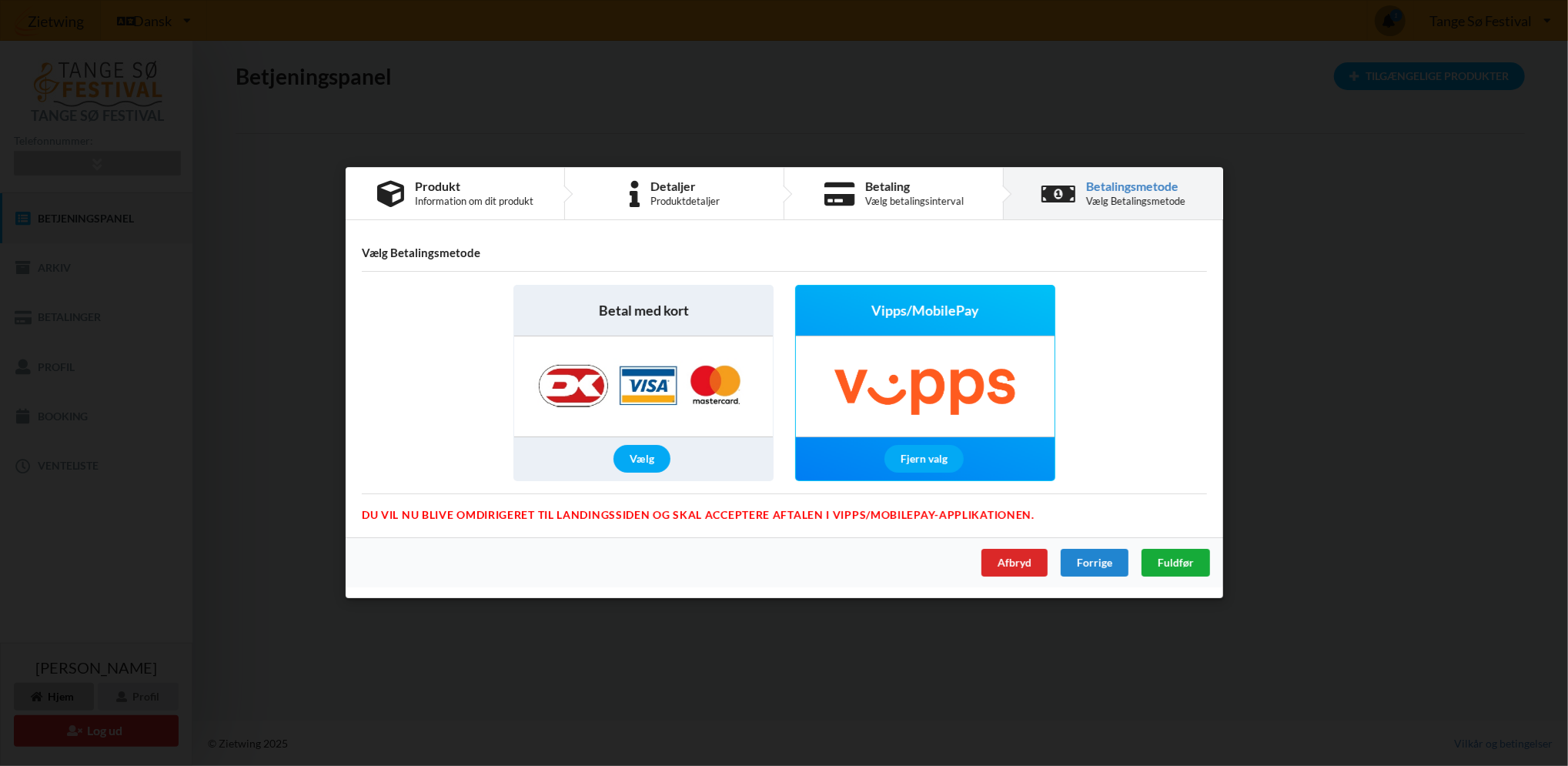
click at [1192, 553] on div "Fuldfør" at bounding box center [1175, 563] width 69 height 27
click at [1180, 556] on span "Fuldfør" at bounding box center [1175, 562] width 36 height 13
